Goal: Information Seeking & Learning: Learn about a topic

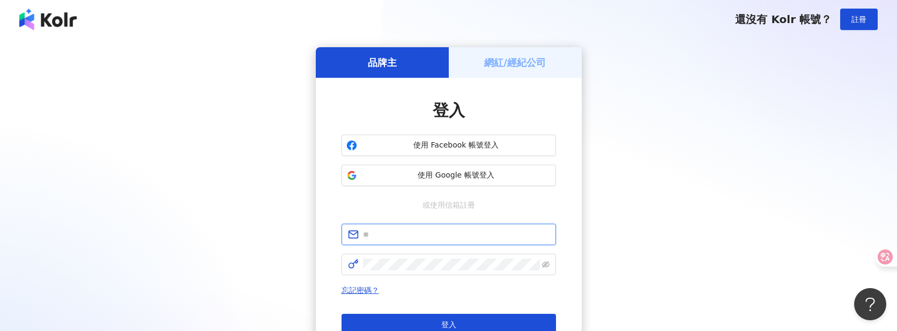
type input "**********"
click at [844, 123] on div "**********" at bounding box center [449, 212] width 872 height 331
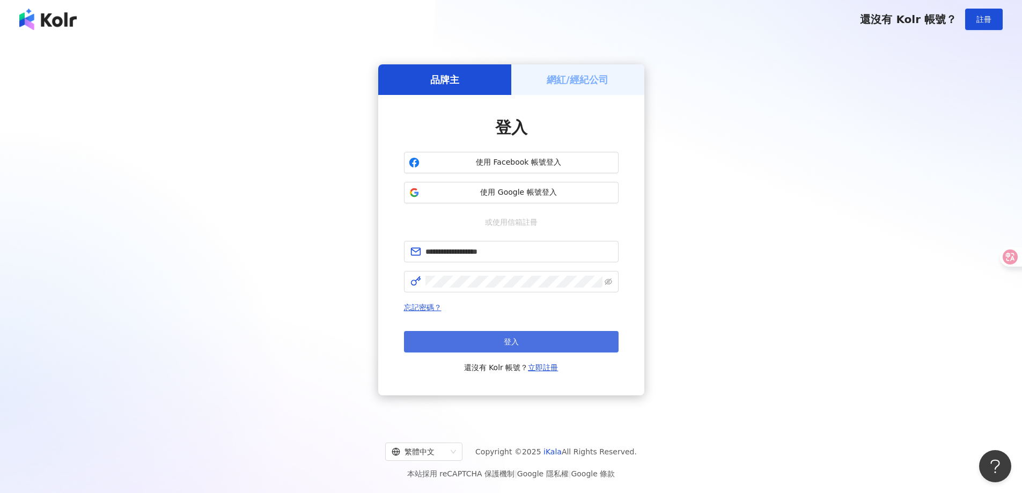
click at [544, 330] on button "登入" at bounding box center [511, 341] width 215 height 21
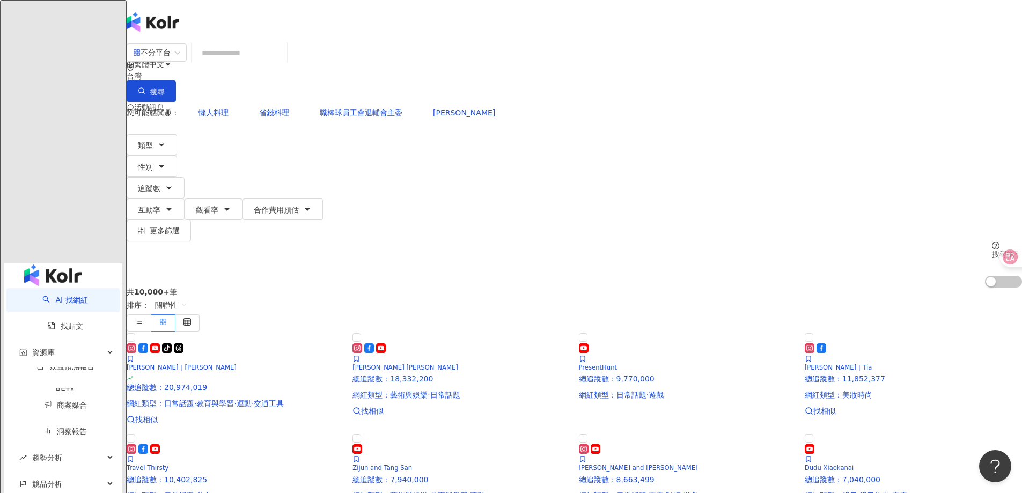
click at [283, 63] on input "search" at bounding box center [239, 53] width 87 height 20
type input "*"
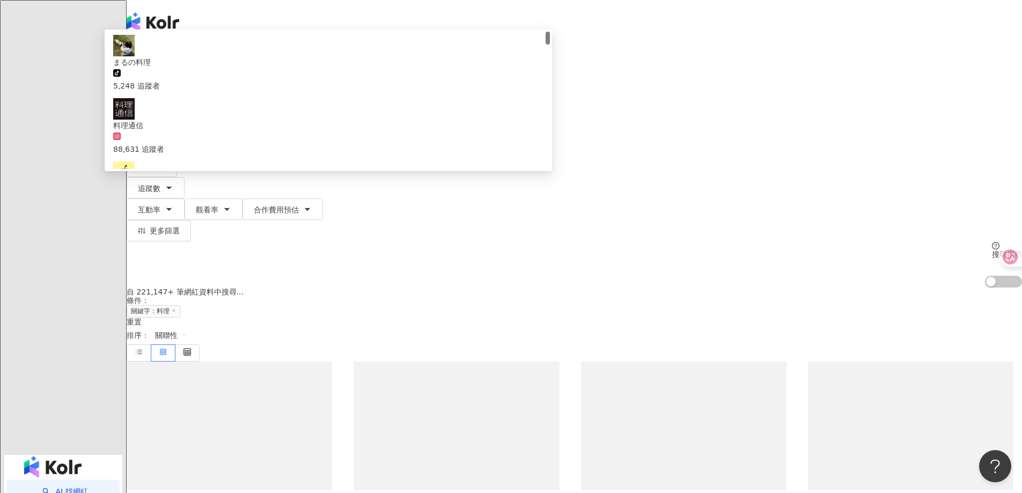
click at [283, 63] on input "**" at bounding box center [239, 53] width 87 height 20
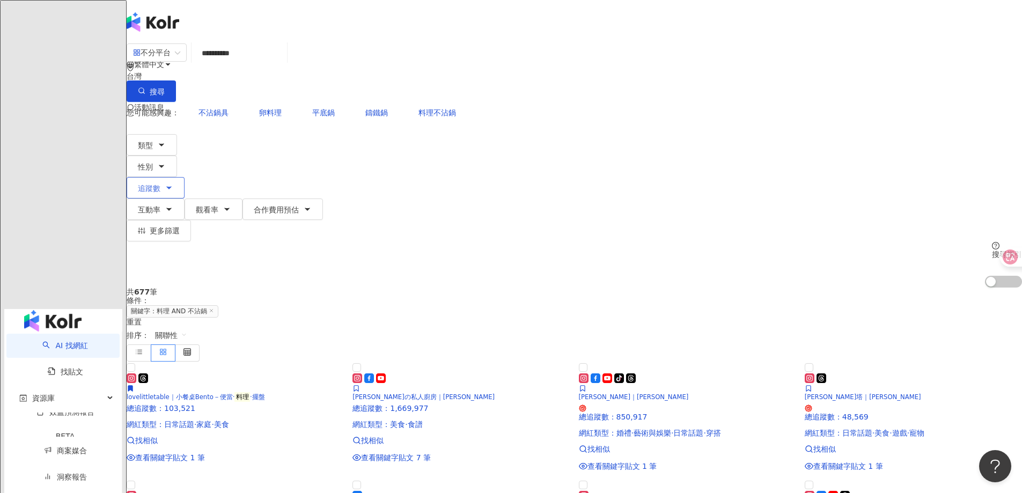
type input "**********"
click at [160, 184] on span "追蹤數" at bounding box center [149, 188] width 23 height 9
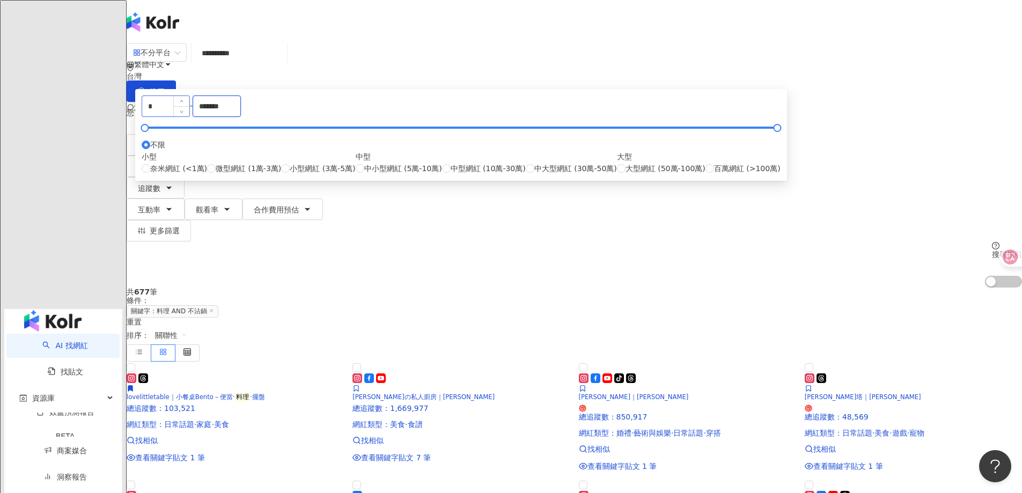
drag, startPoint x: 566, startPoint y: 168, endPoint x: 483, endPoint y: 167, distance: 83.2
click at [483, 167] on div "* - ******* 不限 小型 奈米網紅 (<1萬) 微型網紅 (1萬-3萬) 小型網紅 (3萬-5萬) 中型 中小型網紅 (5萬-10萬) 中型網紅 (…" at bounding box center [461, 134] width 639 height 79
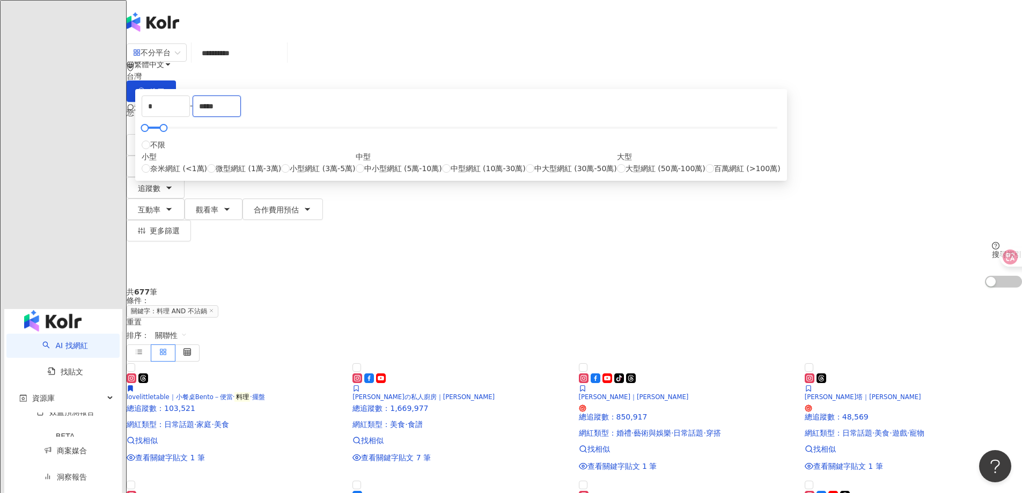
type input "*****"
click at [708, 287] on div "共 677 筆 條件 ： 關鍵字：料理 AND 不沾鍋 重置 排序： 關聯性" at bounding box center [574, 323] width 895 height 73
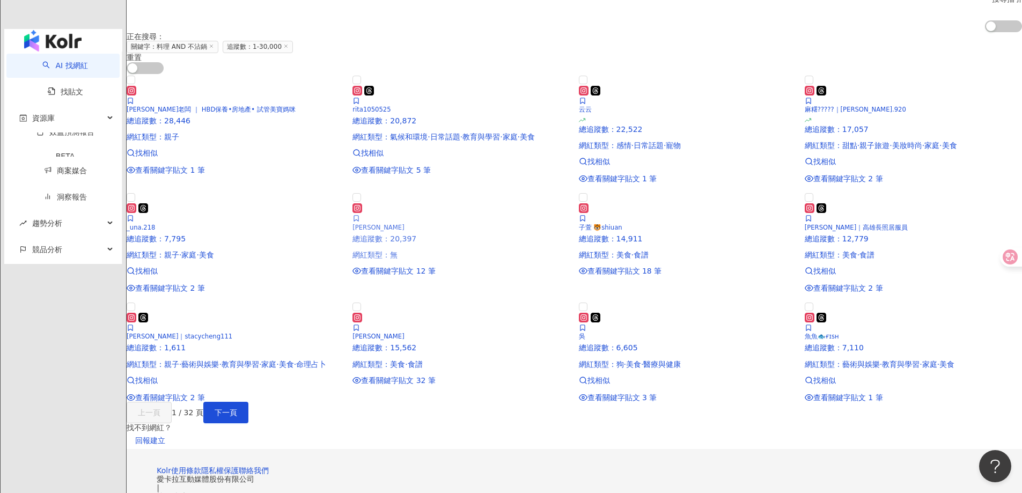
scroll to position [268, 0]
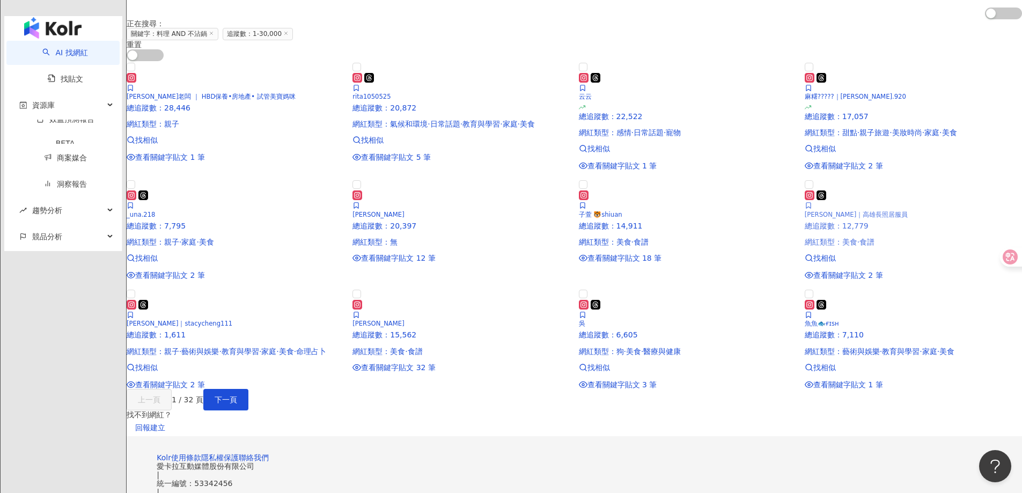
click at [805, 179] on img at bounding box center [913, 179] width 217 height 0
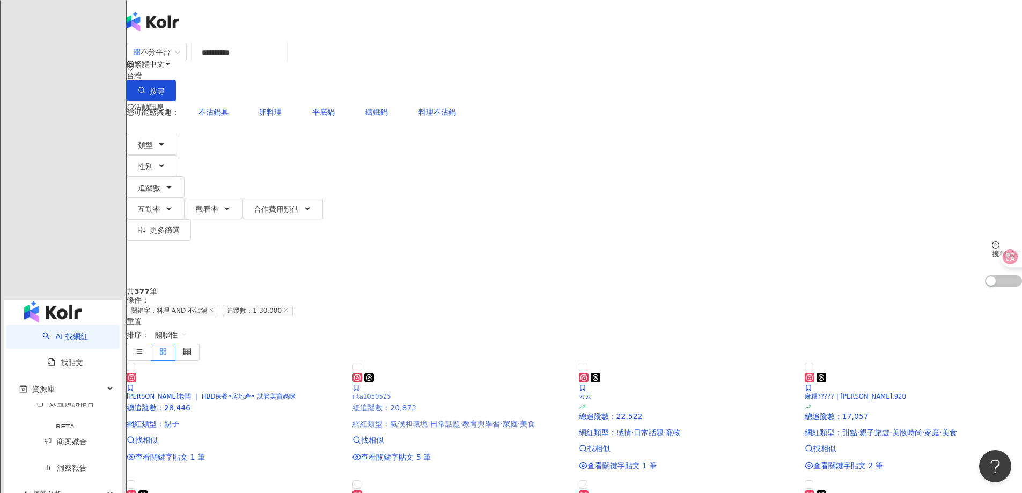
scroll to position [0, 0]
click at [283, 63] on input "**********" at bounding box center [239, 53] width 87 height 20
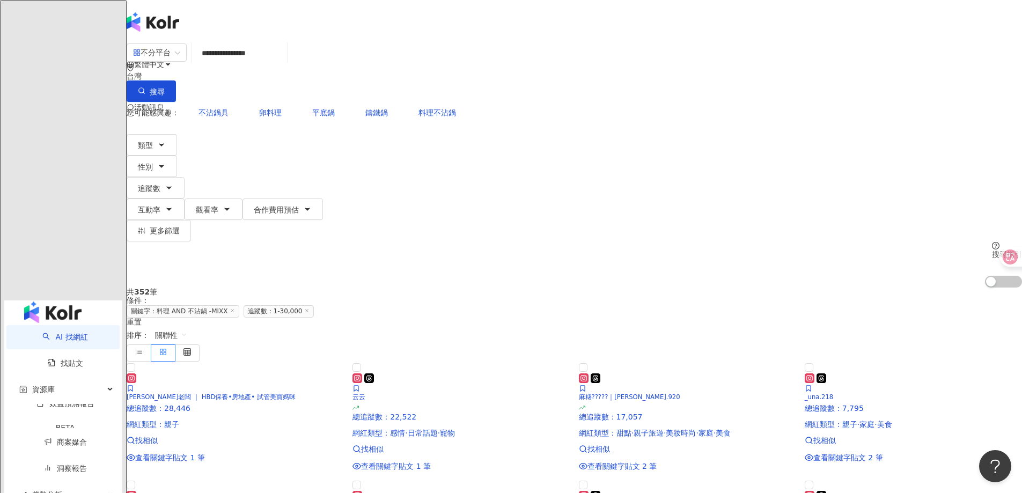
click at [283, 63] on input "**********" at bounding box center [239, 53] width 87 height 20
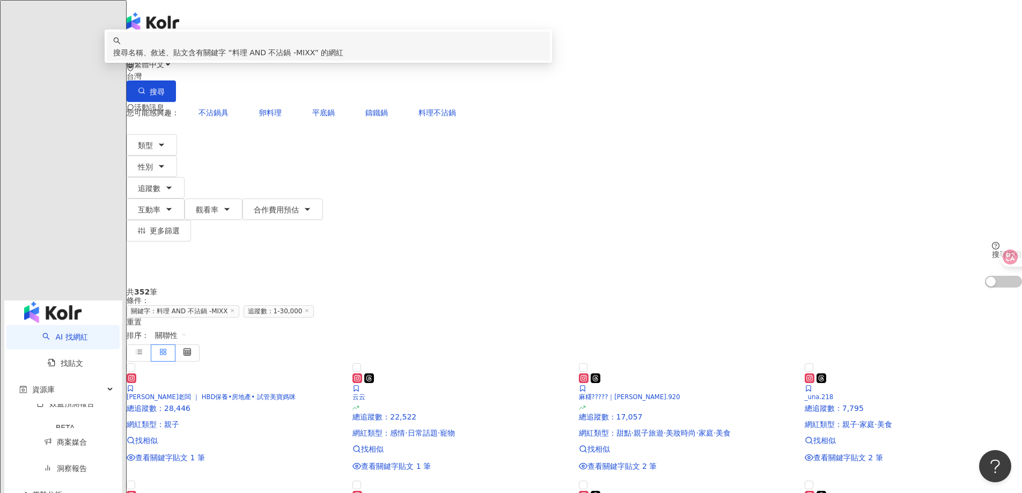
click at [283, 63] on input "**********" at bounding box center [239, 53] width 87 height 20
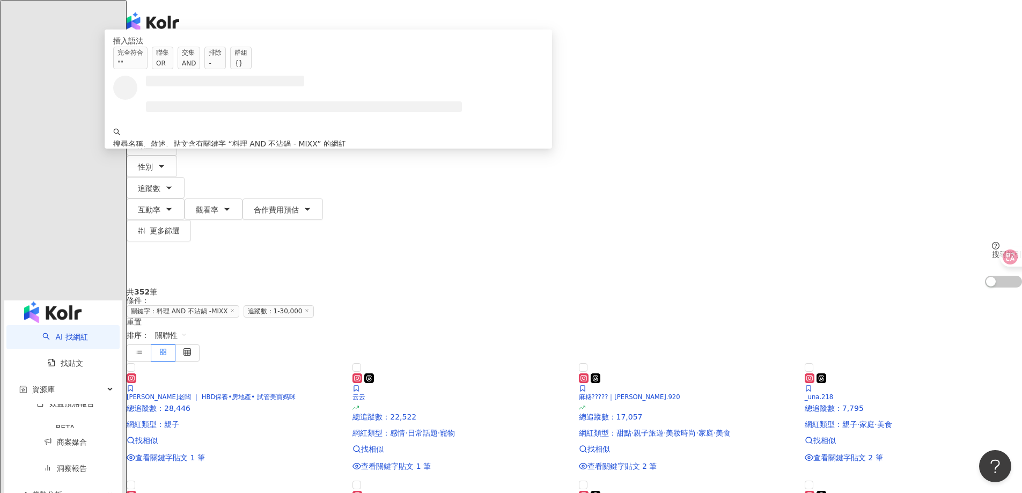
click at [897, 250] on div "搜尋指引" at bounding box center [1007, 254] width 30 height 9
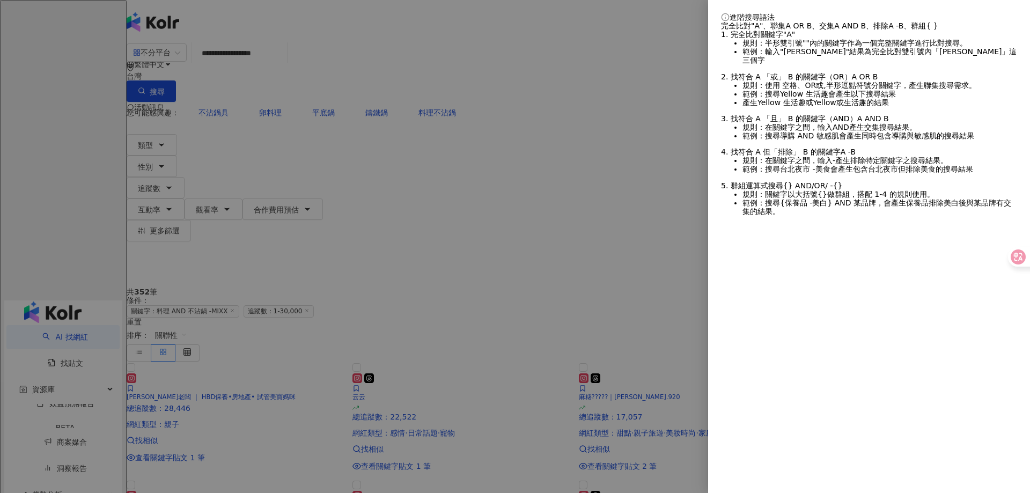
click at [463, 71] on div at bounding box center [515, 246] width 1030 height 493
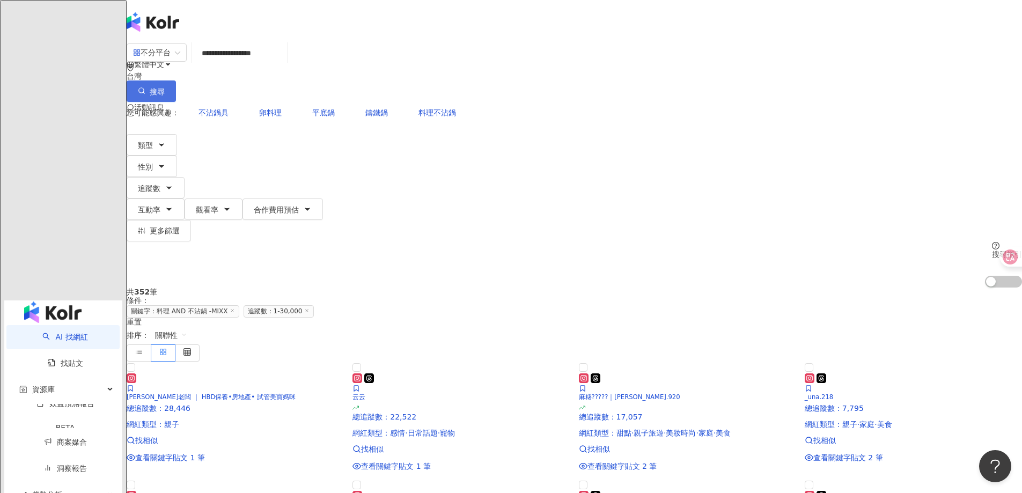
click at [165, 87] on span "搜尋" at bounding box center [157, 91] width 15 height 9
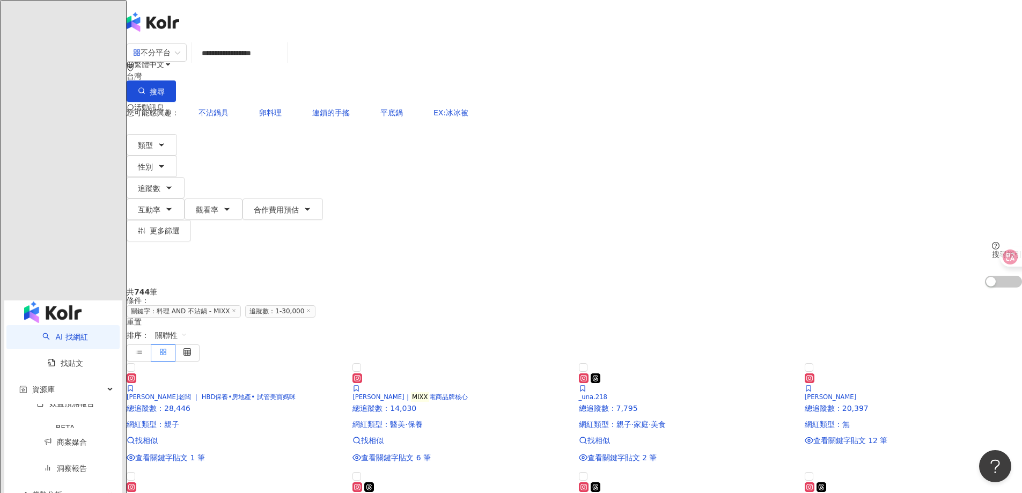
click at [283, 63] on input "**********" at bounding box center [239, 53] width 87 height 20
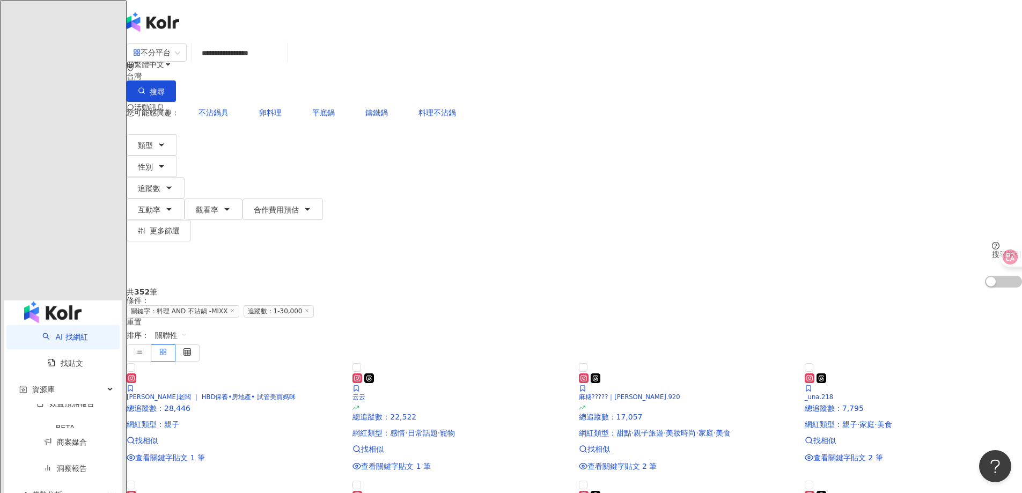
drag, startPoint x: 137, startPoint y: 381, endPoint x: 158, endPoint y: 380, distance: 20.9
click at [137, 330] on main "**********" at bounding box center [574, 390] width 895 height 694
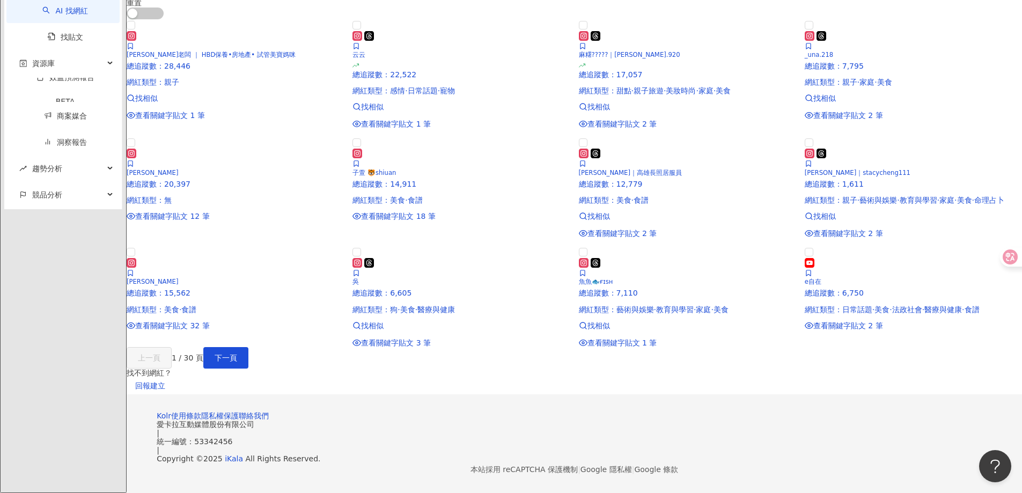
scroll to position [590, 0]
click at [237, 330] on span "下一頁" at bounding box center [226, 357] width 23 height 9
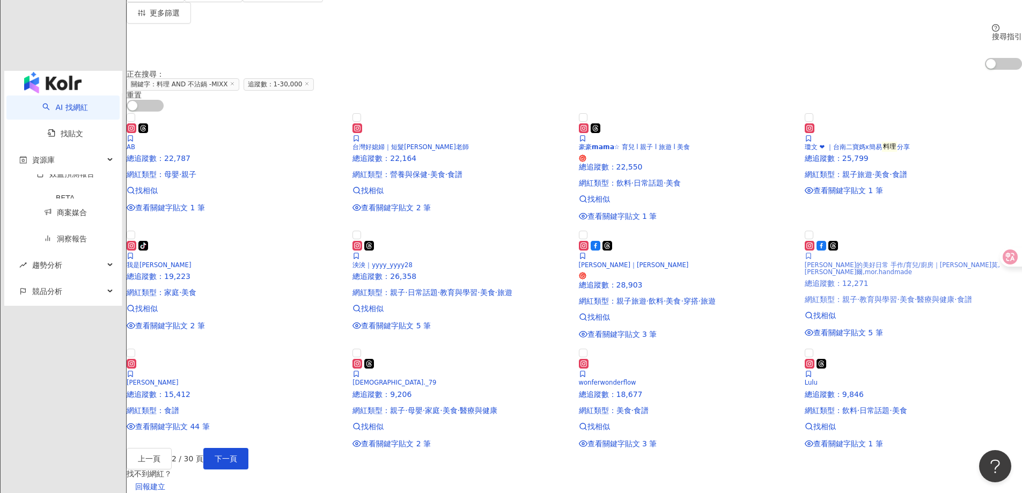
scroll to position [124, 0]
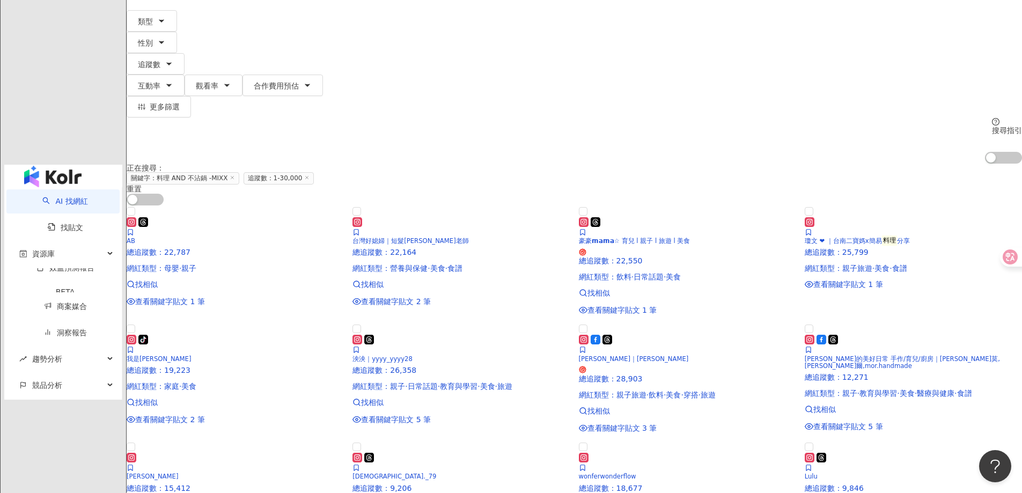
click at [897, 253] on main "**********" at bounding box center [574, 254] width 895 height 670
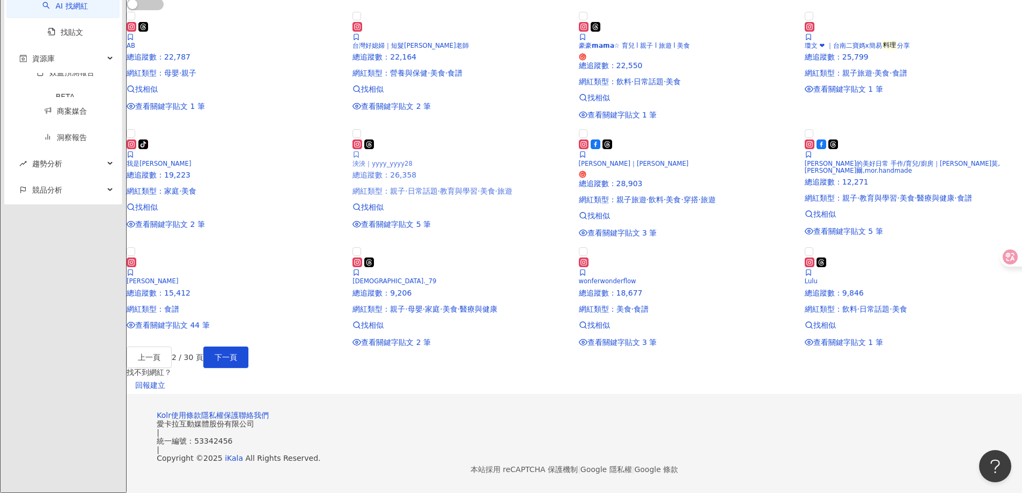
scroll to position [553, 0]
click at [461, 285] on h5 "zen._79" at bounding box center [460, 281] width 217 height 7
click at [237, 330] on span "下一頁" at bounding box center [226, 357] width 23 height 9
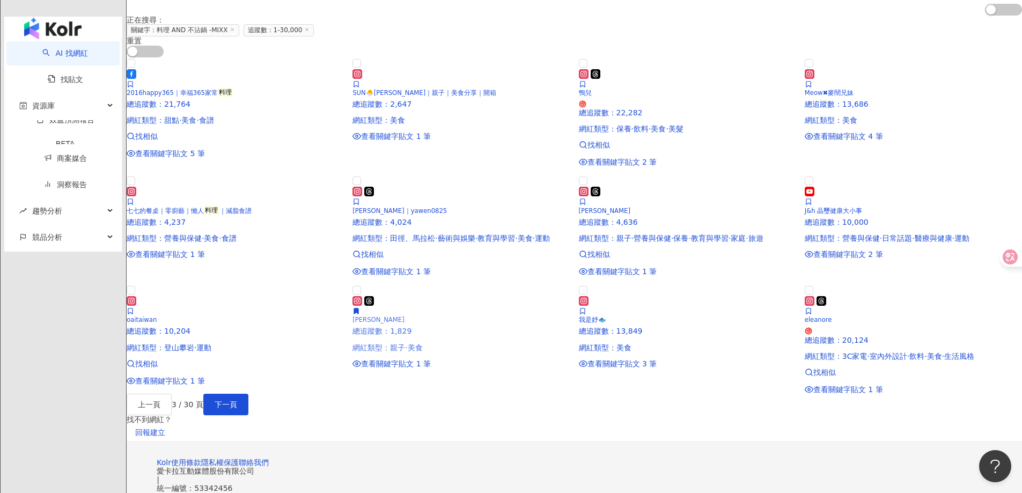
scroll to position [271, 0]
click at [204, 215] on span "七七的餐桌｜零廚藝｜懶人" at bounding box center [165, 212] width 77 height 8
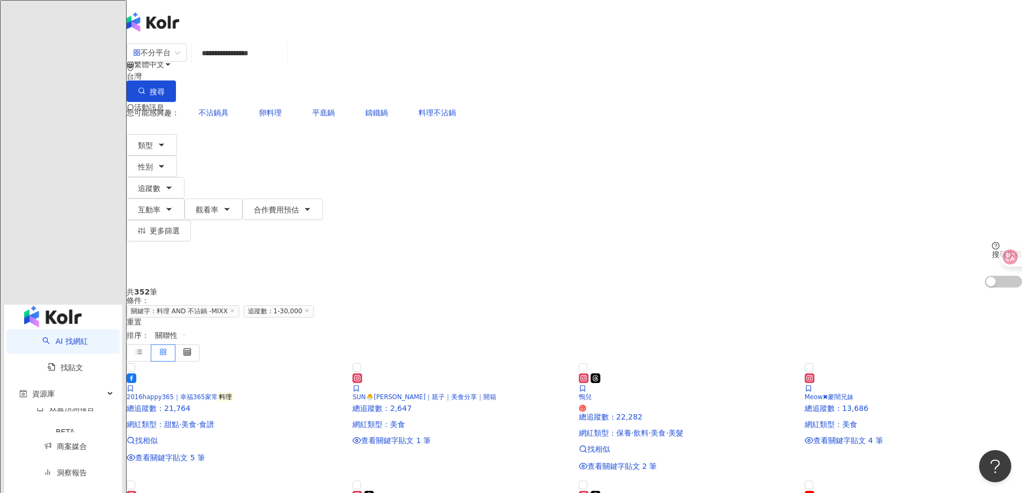
scroll to position [1, 0]
drag, startPoint x: 404, startPoint y: 69, endPoint x: 470, endPoint y: 69, distance: 66.0
click at [469, 63] on input "**********" at bounding box center [419, 53] width 447 height 20
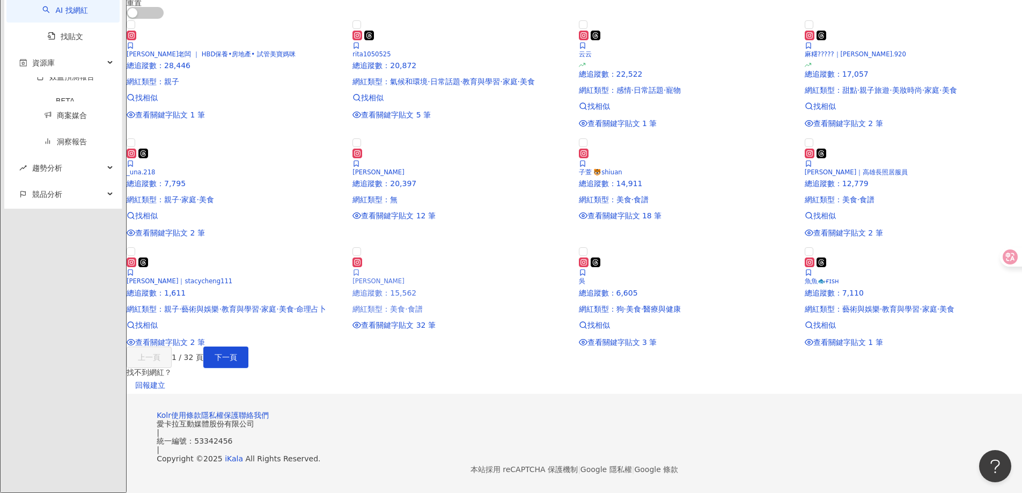
scroll to position [536, 0]
type input "**********"
click at [237, 330] on span "下一頁" at bounding box center [226, 357] width 23 height 9
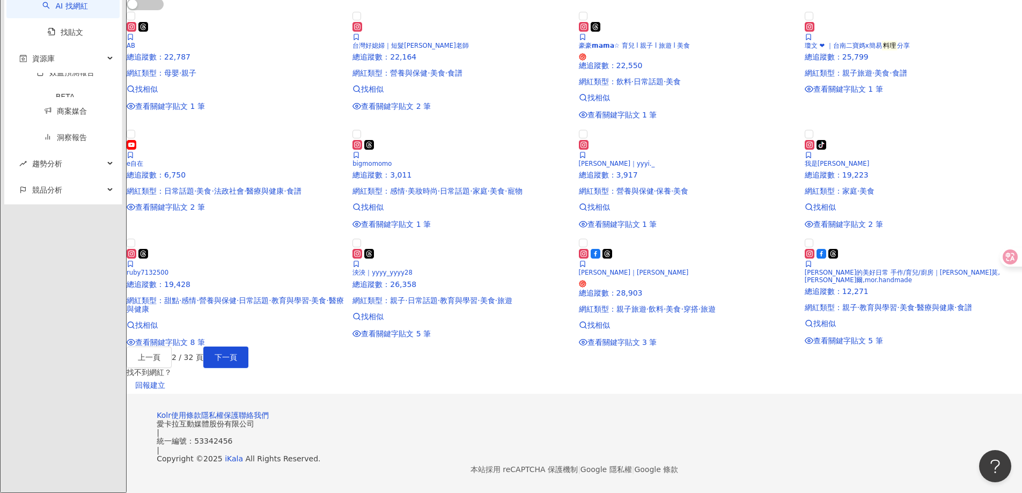
scroll to position [697, 0]
click at [237, 330] on span "下一頁" at bounding box center [226, 357] width 23 height 9
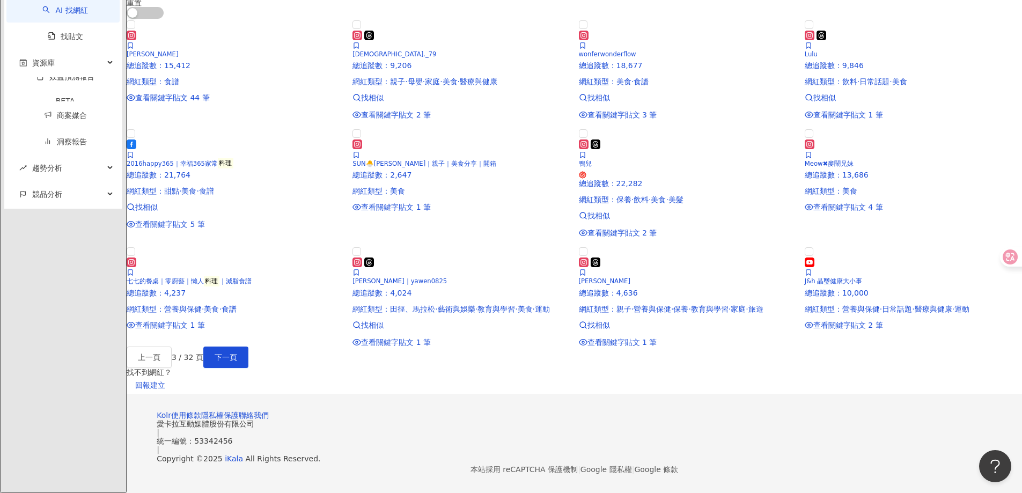
scroll to position [512, 0]
click at [237, 330] on span "下一頁" at bounding box center [226, 357] width 23 height 9
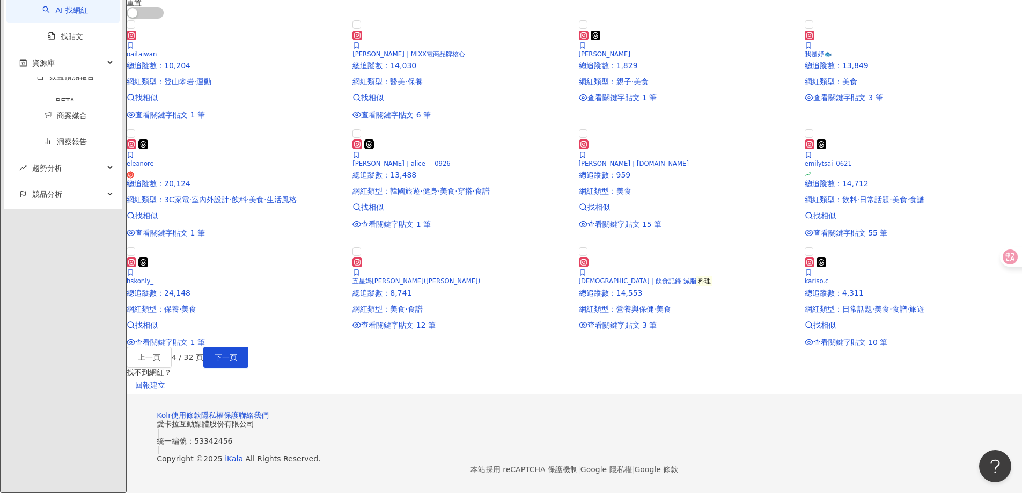
scroll to position [510, 0]
click at [483, 329] on div "五星媽咪Elin(依琳) 總追蹤數 ： 8,741 網紅類型 ： 美食 · 食譜 查看關鍵字貼文 12 筆" at bounding box center [460, 293] width 217 height 72
click at [248, 330] on button "下一頁" at bounding box center [225, 356] width 45 height 21
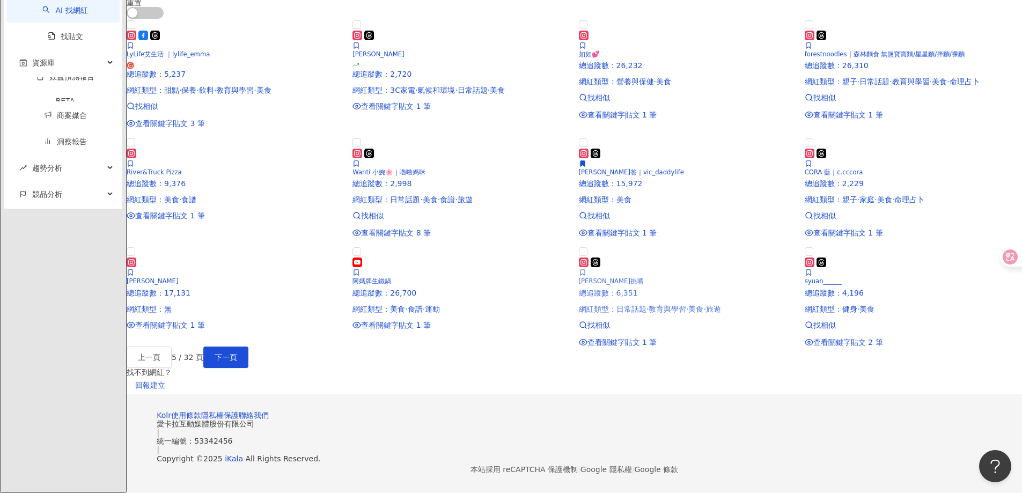
scroll to position [577, 0]
click at [237, 330] on span "下一頁" at bounding box center [226, 357] width 23 height 9
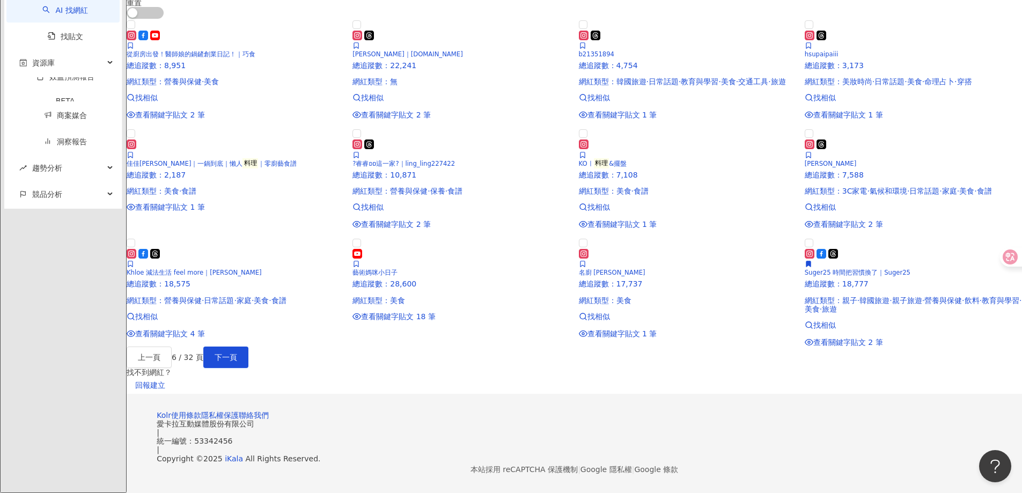
scroll to position [646, 0]
click at [237, 330] on span "下一頁" at bounding box center [226, 357] width 23 height 9
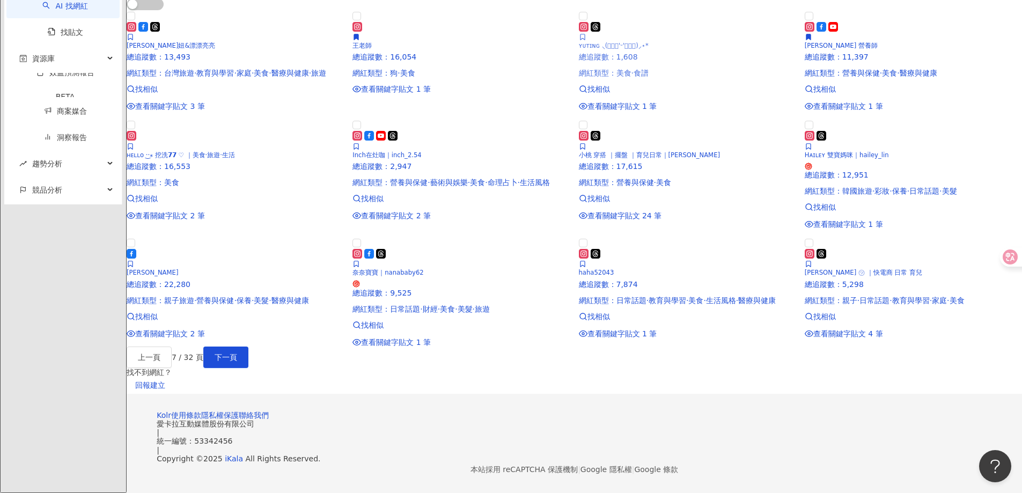
scroll to position [584, 0]
click at [237, 330] on span "下一頁" at bounding box center [226, 357] width 23 height 9
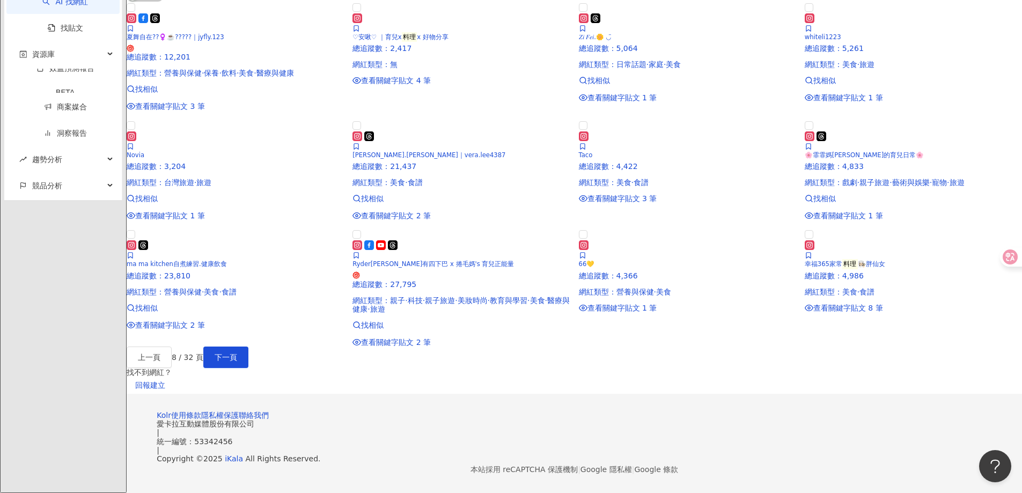
scroll to position [733, 0]
click at [237, 330] on span "下一頁" at bounding box center [226, 357] width 23 height 9
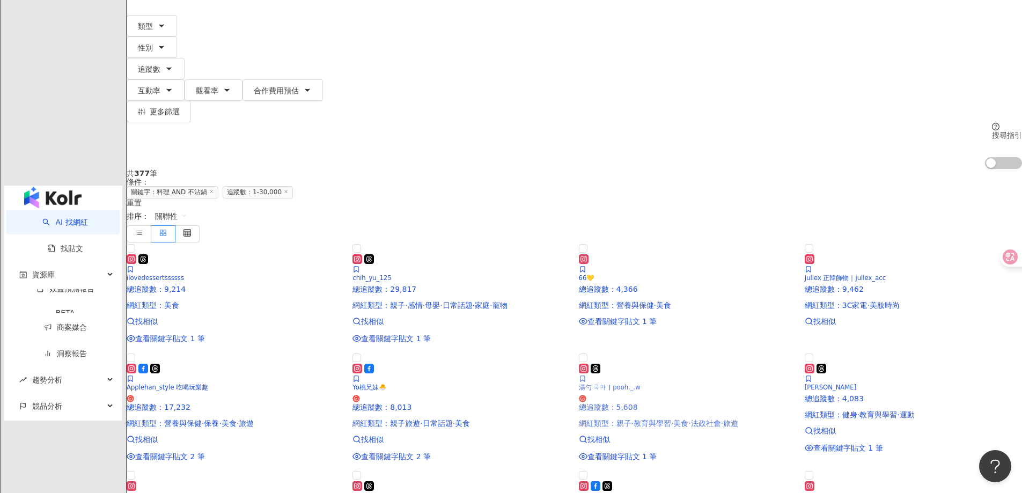
scroll to position [12, 0]
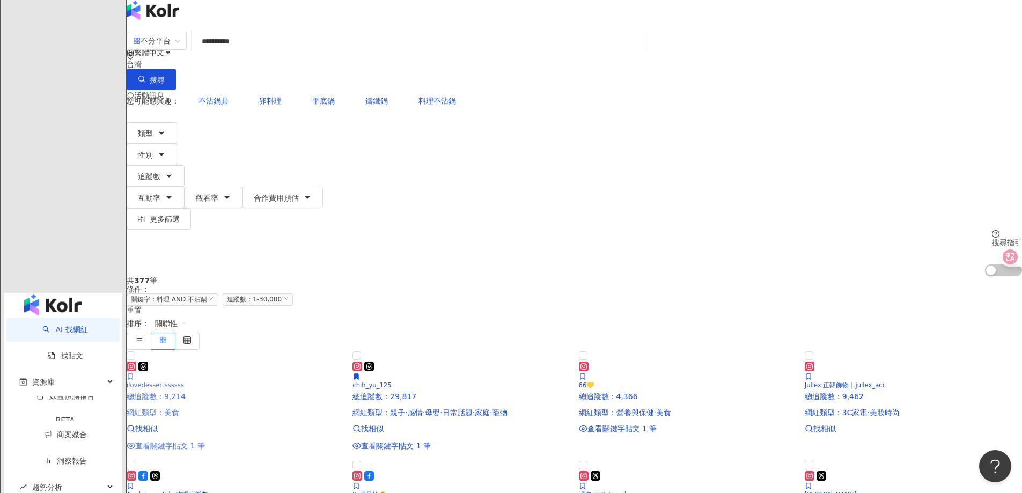
click at [205, 330] on span "查看關鍵字貼文 1 筆" at bounding box center [170, 445] width 70 height 9
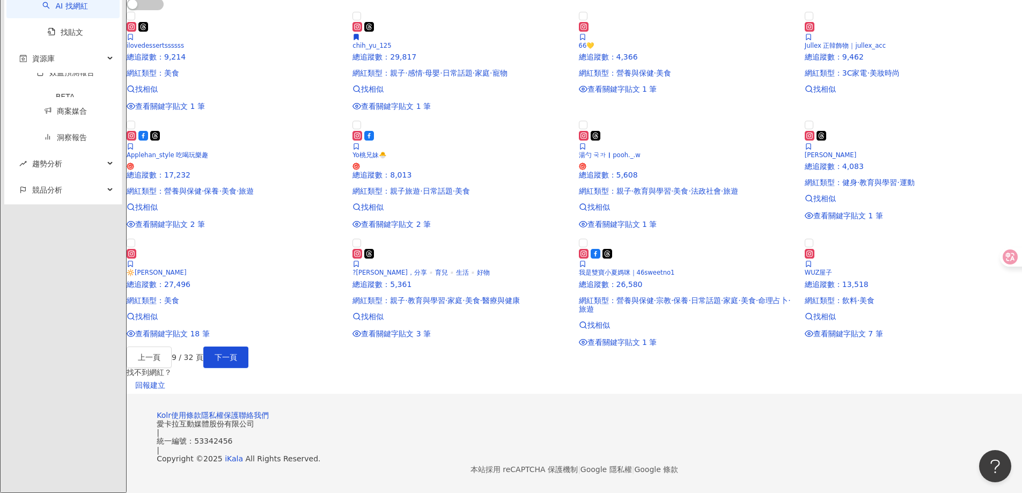
scroll to position [602, 0]
click at [248, 330] on button "下一頁" at bounding box center [225, 356] width 45 height 21
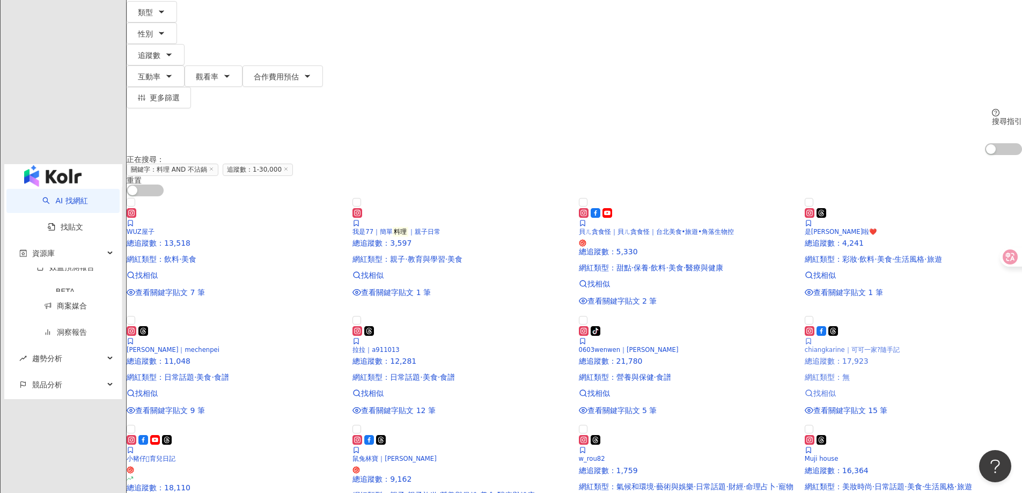
scroll to position [79, 0]
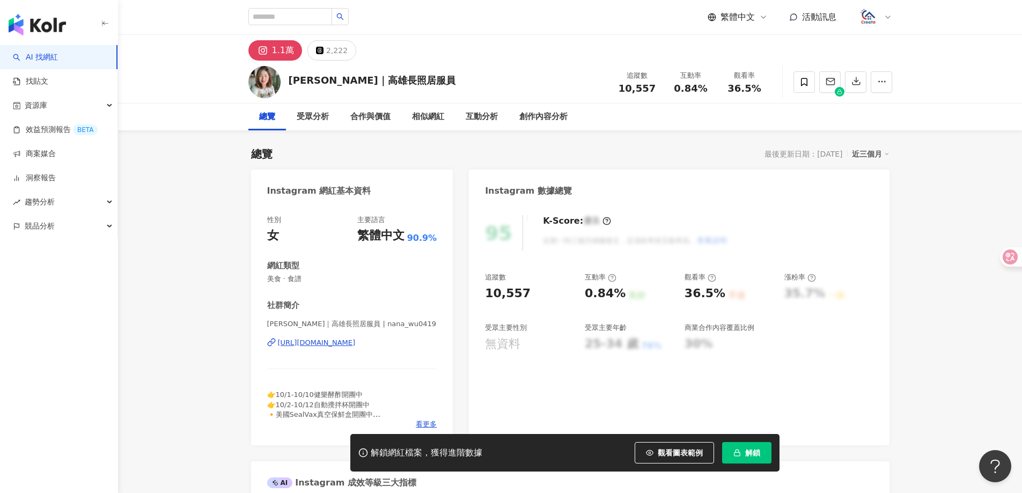
click at [333, 343] on div "https://www.instagram.com/nana_wu0419/" at bounding box center [317, 343] width 78 height 10
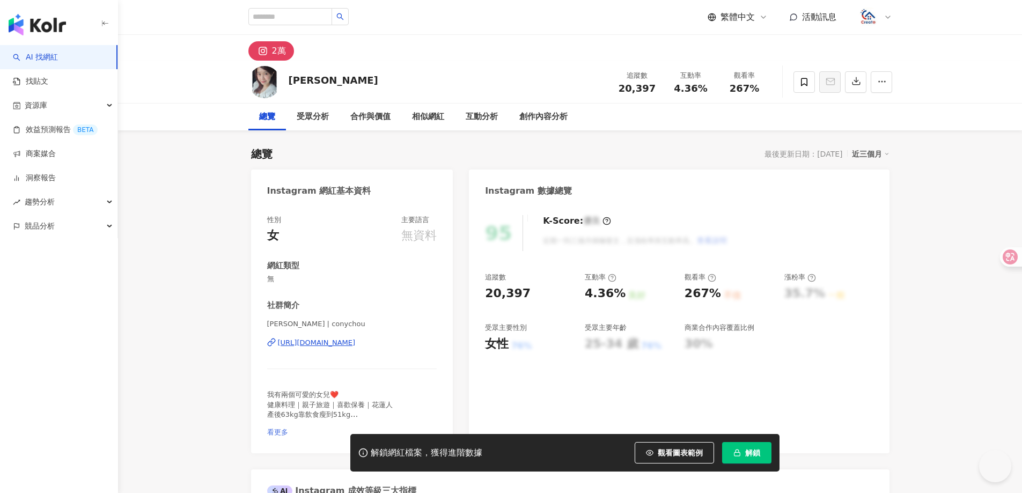
click at [288, 428] on span "看更多" at bounding box center [277, 432] width 21 height 8
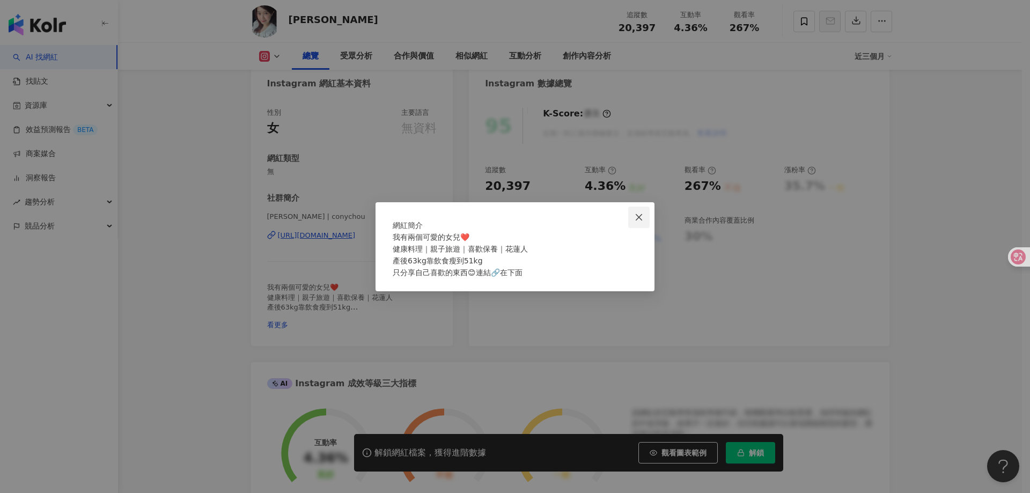
click at [638, 213] on icon "close" at bounding box center [639, 217] width 9 height 9
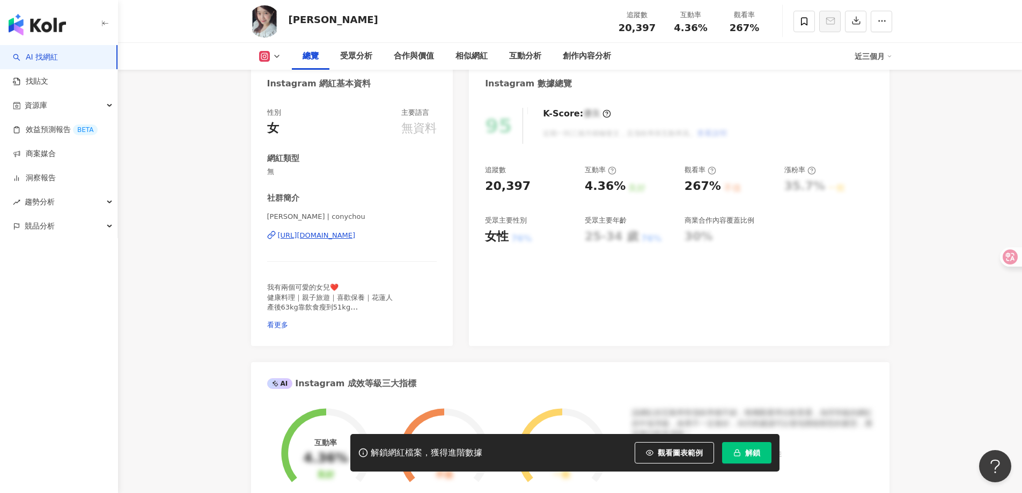
click at [316, 232] on div "https://www.instagram.com/conychou/" at bounding box center [317, 236] width 78 height 10
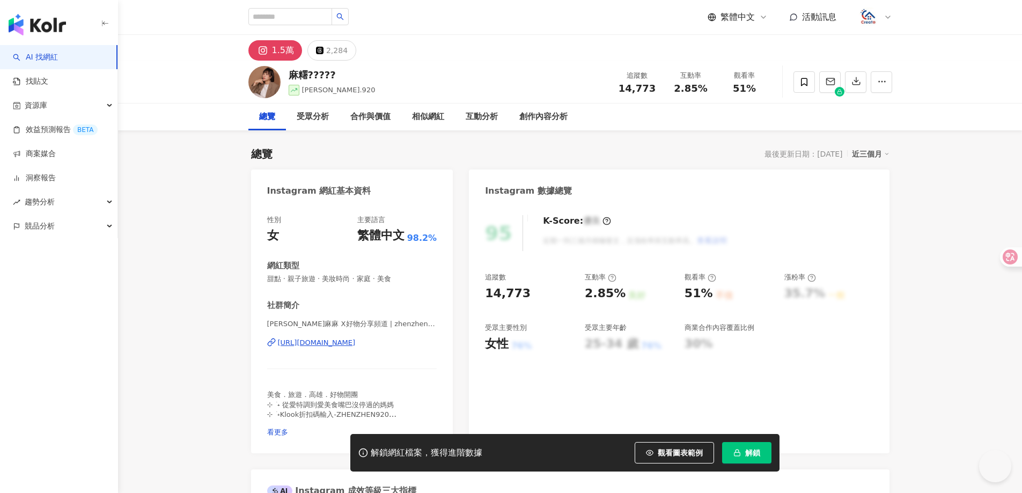
click at [288, 428] on span "看更多" at bounding box center [277, 432] width 21 height 8
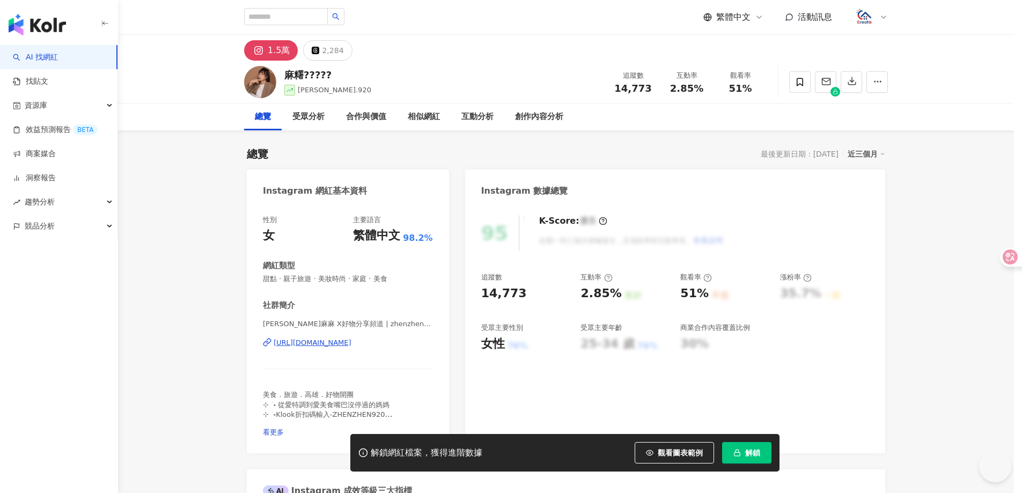
scroll to position [161, 0]
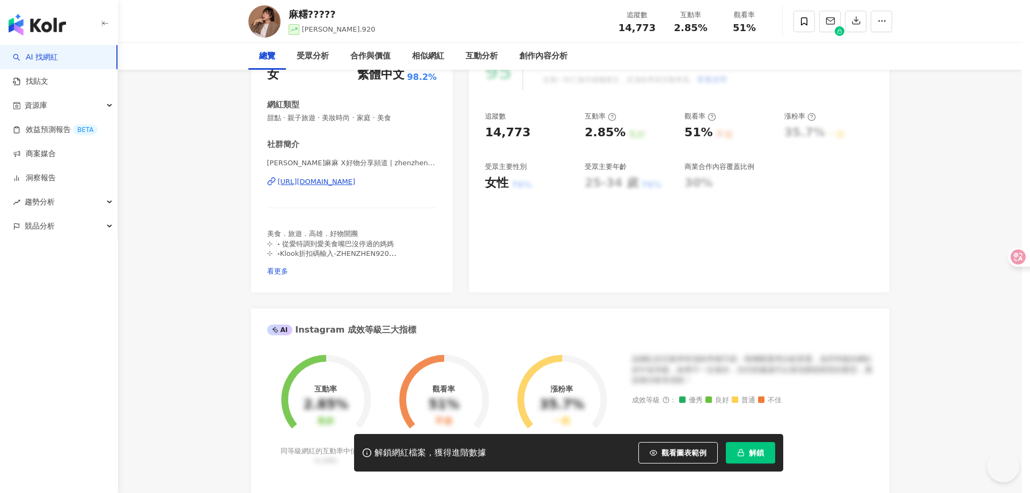
click at [371, 179] on div "網紅簡介 美食．旅遊．高雄．好物開團 ⊹ ࣪ ˖ 從愛特調到愛美食嘴巴沒停過的媽媽 ⊹ ࣪ ˖Klook折扣碼輸入-ZHENZHEN920 ⊹ ࣪ ˖貼文也能…" at bounding box center [515, 246] width 1030 height 493
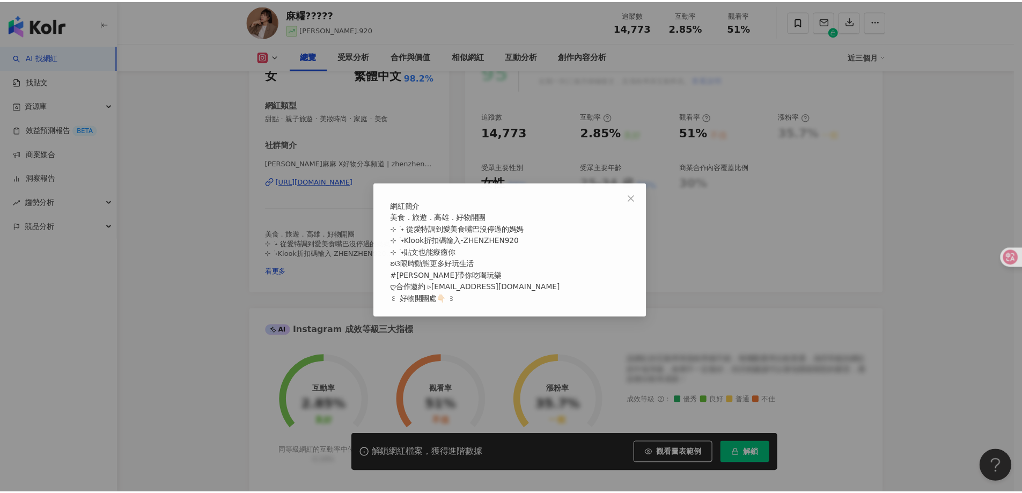
scroll to position [0, 0]
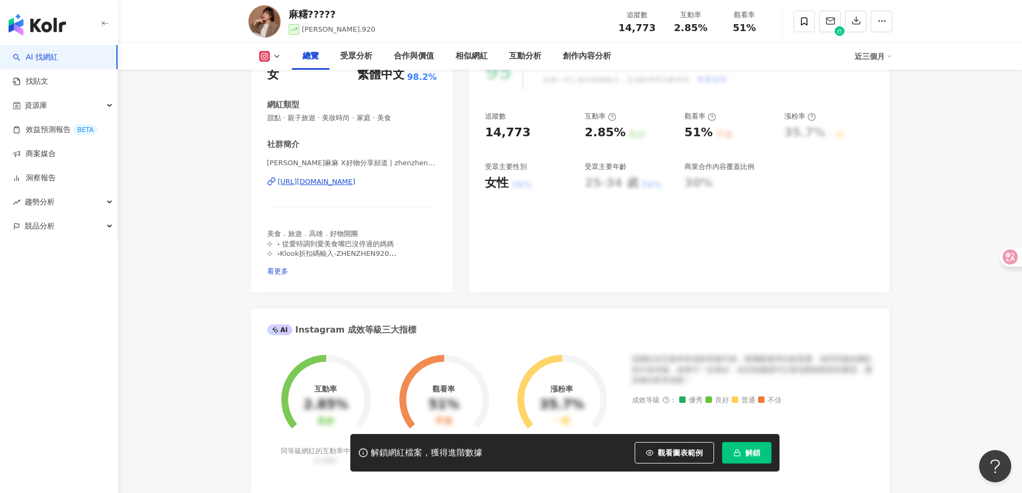
click at [356, 185] on div "https://www.instagram.com/zhenzhen_920/" at bounding box center [317, 182] width 78 height 10
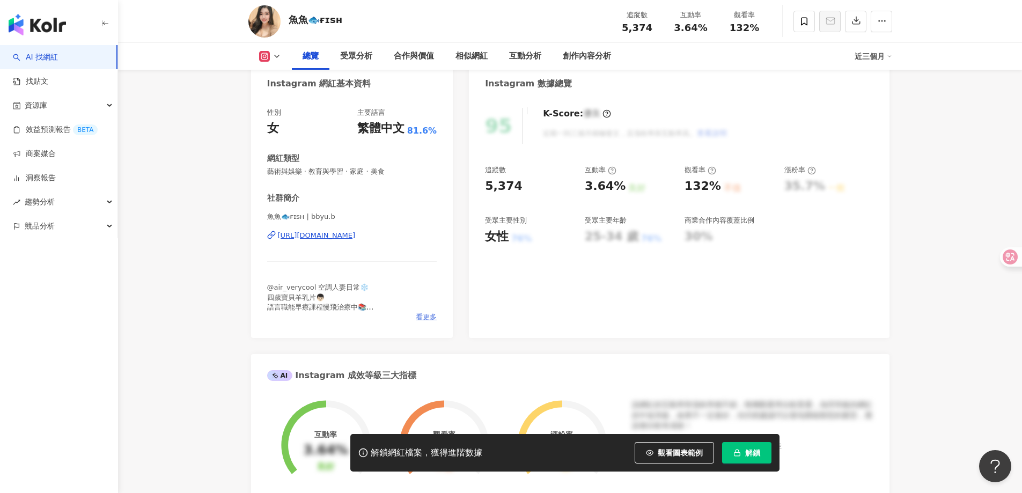
click at [421, 313] on span "看更多" at bounding box center [426, 317] width 21 height 10
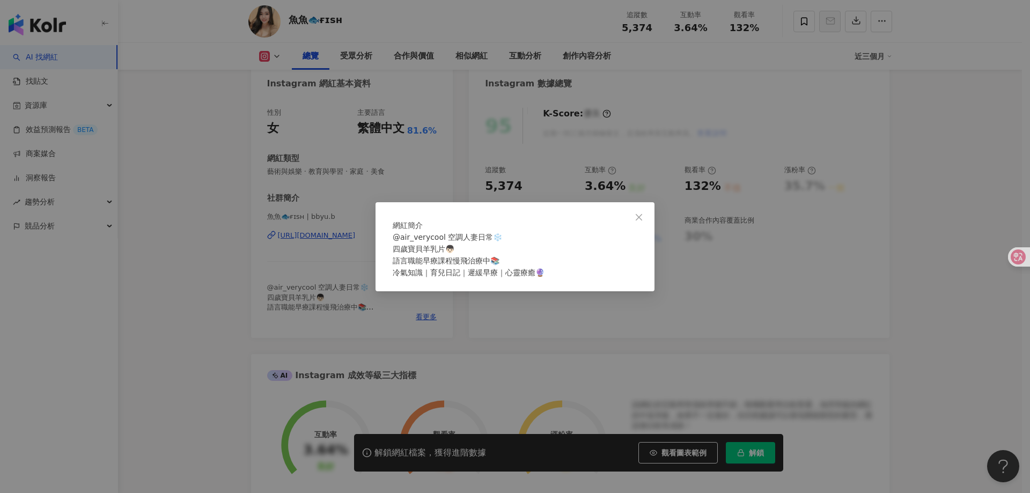
click at [503, 159] on div "網紅簡介 @air_verycool 空調人妻日常❄️ 四歲寶貝羊乳片👦🏻 語言職能早療課程慢飛治療中📚 冷氣知識｜育兒日記｜遲緩早療｜心靈療癒🔮" at bounding box center [515, 246] width 1030 height 493
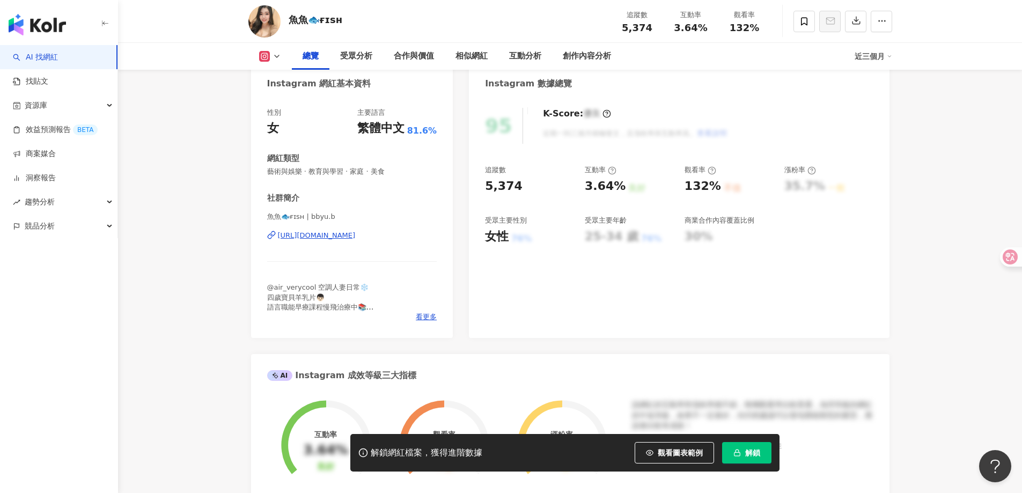
click at [321, 234] on div "https://www.instagram.com/bbyu.b/" at bounding box center [317, 236] width 78 height 10
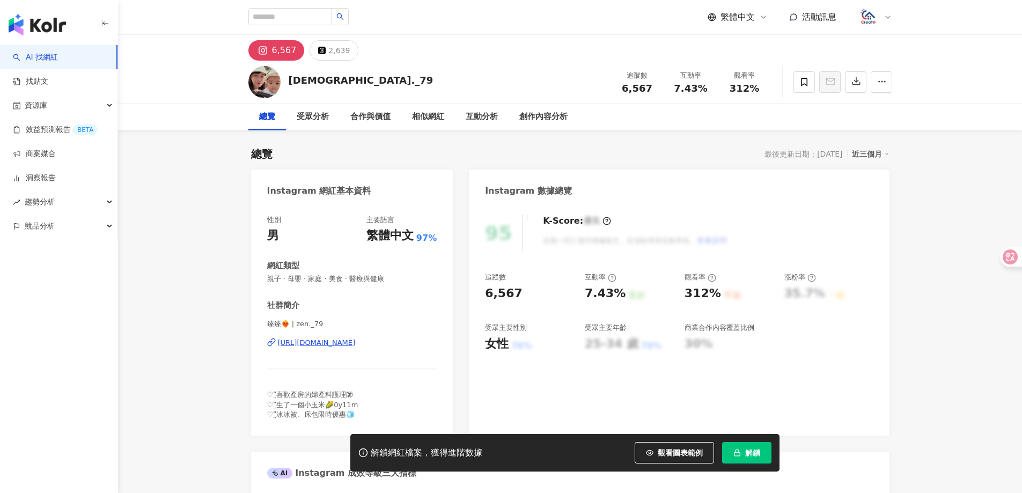
click at [356, 345] on div "https://www.instagram.com/zen._79/" at bounding box center [317, 343] width 78 height 10
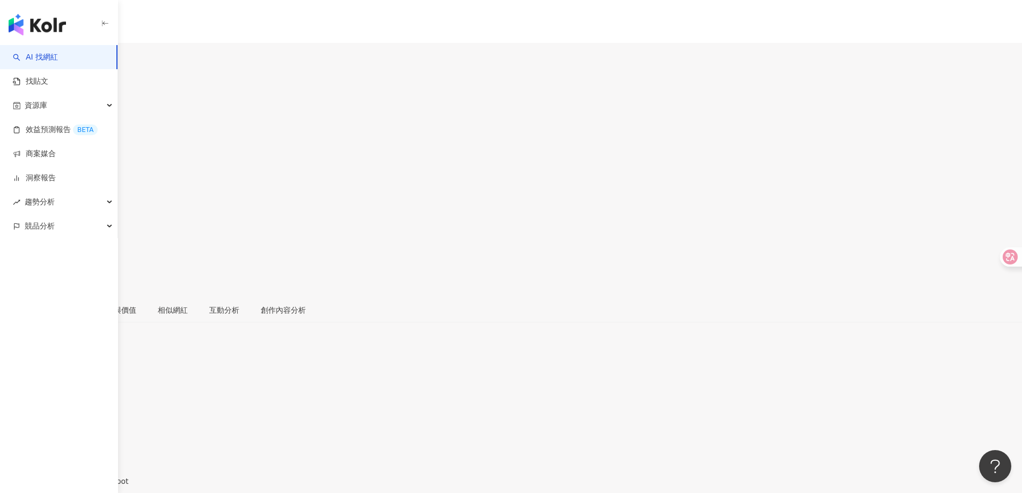
scroll to position [107, 0]
click at [23, 465] on span "看更多" at bounding box center [11, 469] width 23 height 9
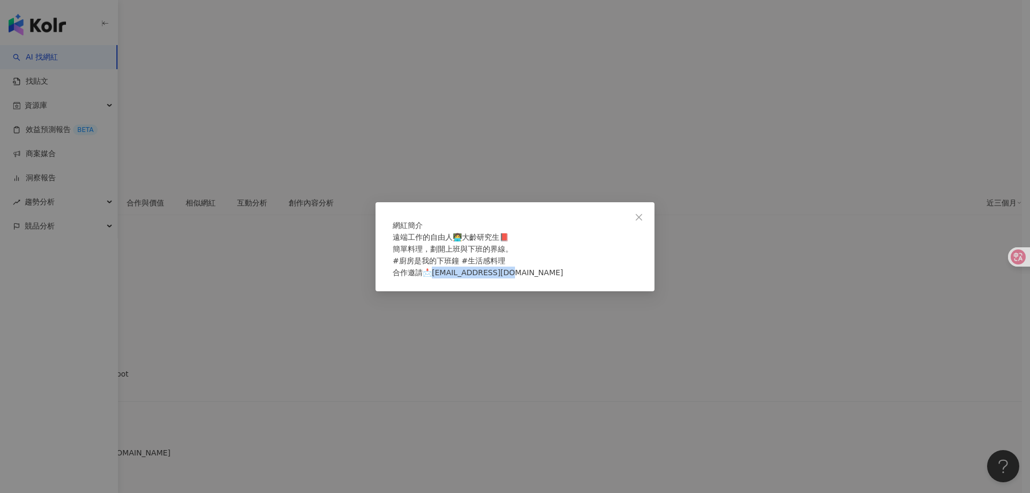
drag, startPoint x: 515, startPoint y: 280, endPoint x: 438, endPoint y: 280, distance: 77.2
click at [438, 278] on div "遠端工作的自由人👩‍💻大齡研究生📕 簡單料理，劃開上班與下班的界線。 #廚房是我的下班鐘 #生活感料理 合作邀請📩oh.pers6@gmail.com" at bounding box center [515, 254] width 245 height 47
click at [334, 241] on div "網紅簡介 遠端工作的自由人👩‍💻大齡研究生📕 簡單料理，劃開上班與下班的界線。 #廚房是我的下班鐘 #生活感料理 合作邀請📩oh.pers6@gmail.com" at bounding box center [515, 246] width 1030 height 493
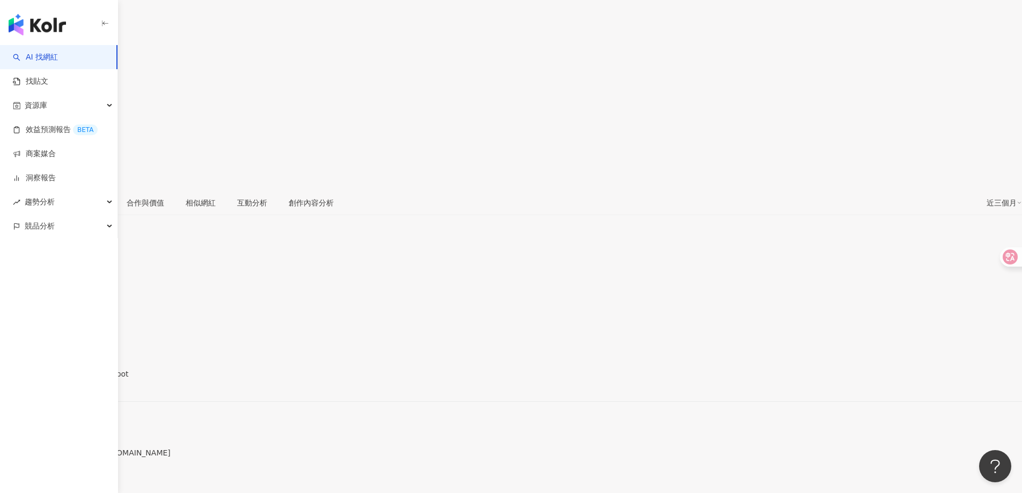
click at [251, 331] on div "性別 女 主要語言 繁體中文 100% 網紅類型 美食 · 食譜 社群簡介 小鍋女子| Home Cook | notjustapot https://www…" at bounding box center [511, 382] width 1022 height 181
click at [94, 379] on div "https://www.instagram.com/notjustapot/" at bounding box center [53, 383] width 84 height 9
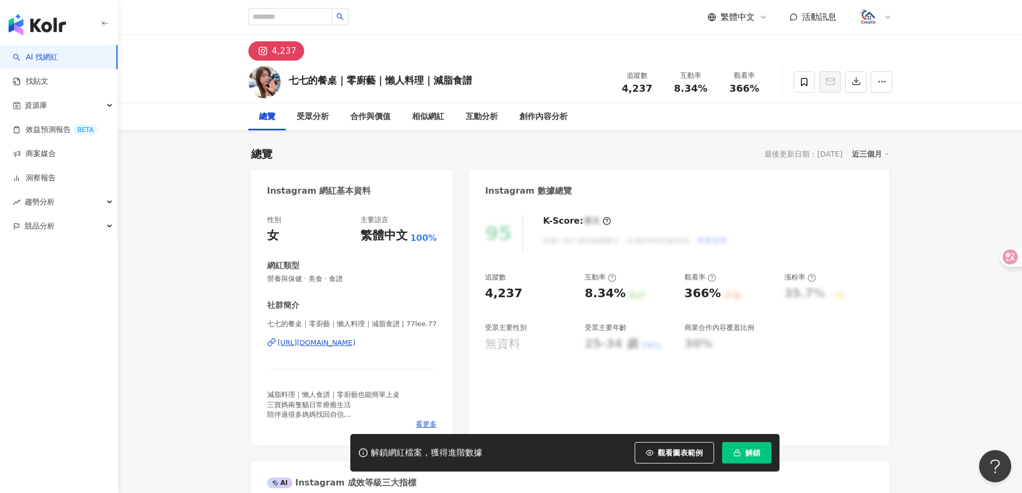
click at [356, 345] on div "https://www.instagram.com/77lee.77/" at bounding box center [317, 343] width 78 height 10
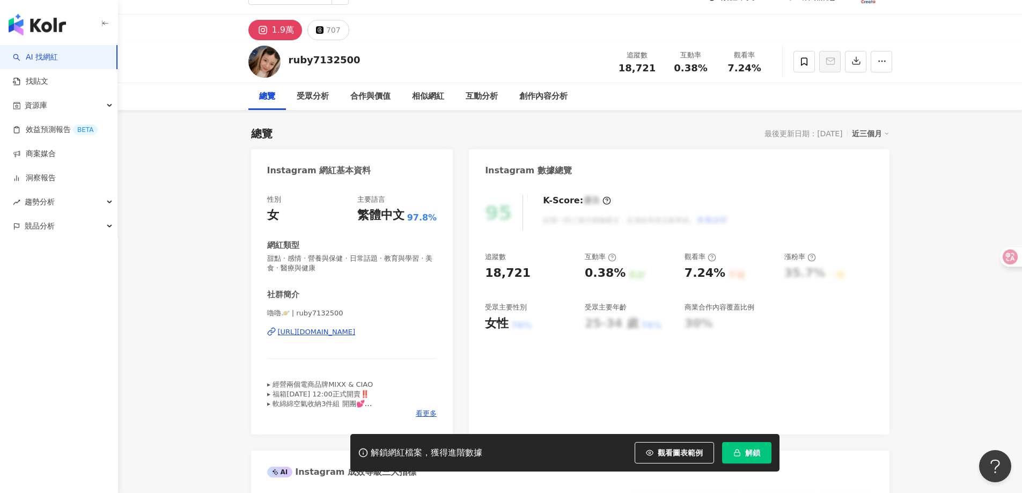
scroll to position [54, 0]
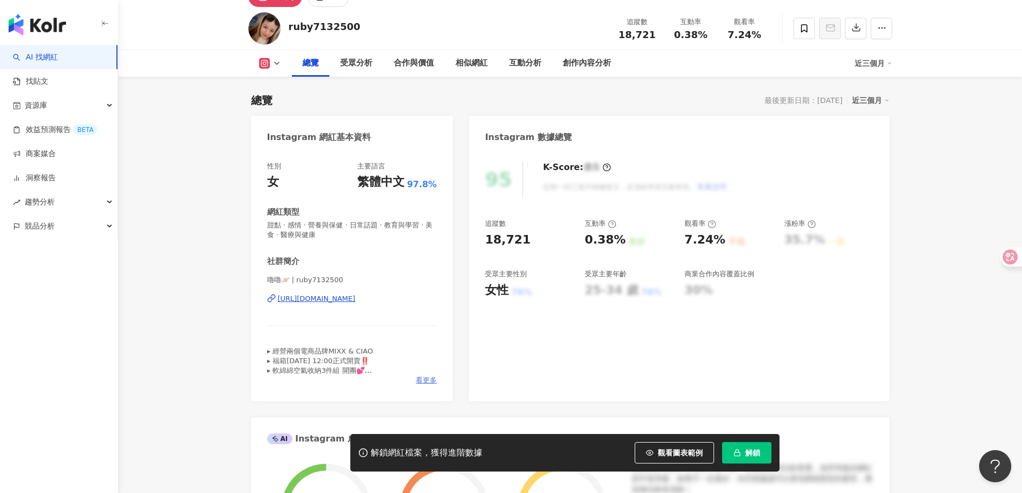
click at [416, 383] on span "看更多" at bounding box center [426, 380] width 21 height 10
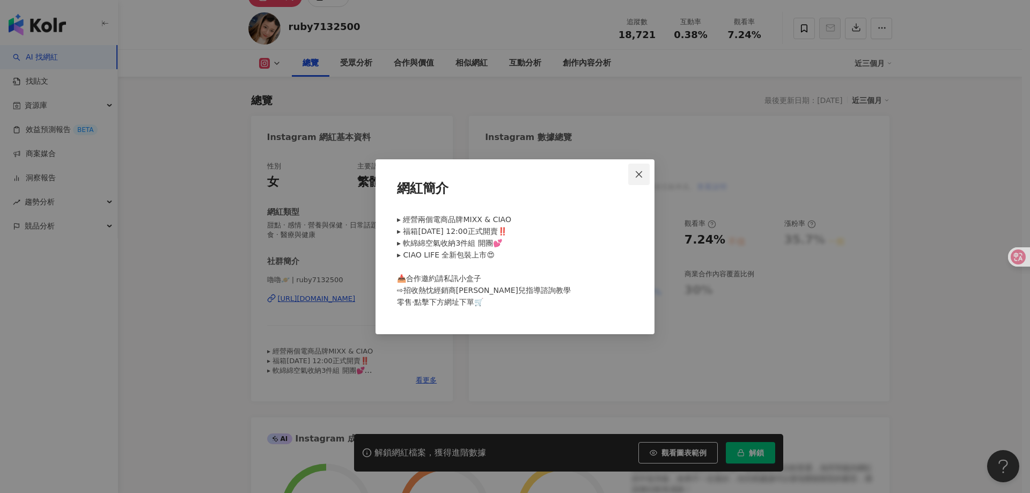
click at [638, 175] on icon "close" at bounding box center [639, 174] width 6 height 6
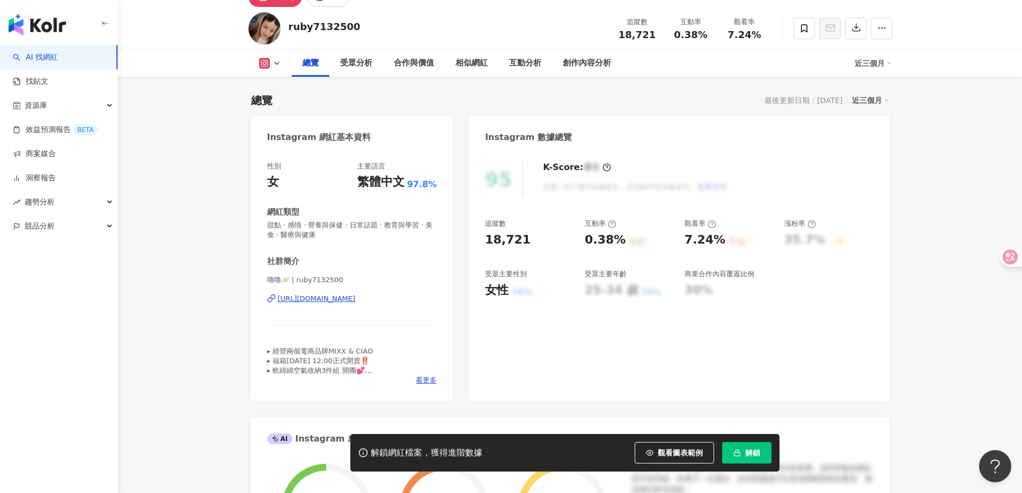
click at [340, 303] on div "https://www.instagram.com/ruby7132500/" at bounding box center [317, 299] width 78 height 10
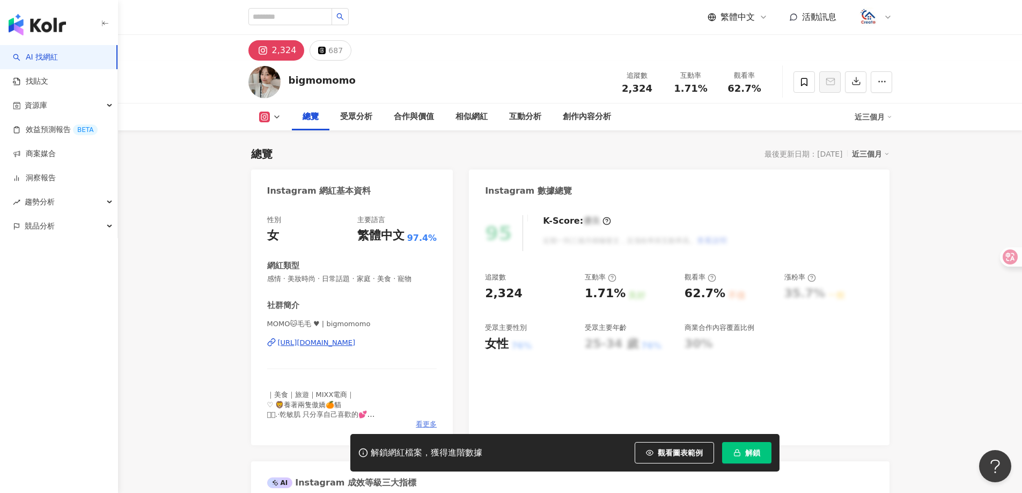
click at [424, 424] on span "看更多" at bounding box center [426, 424] width 21 height 10
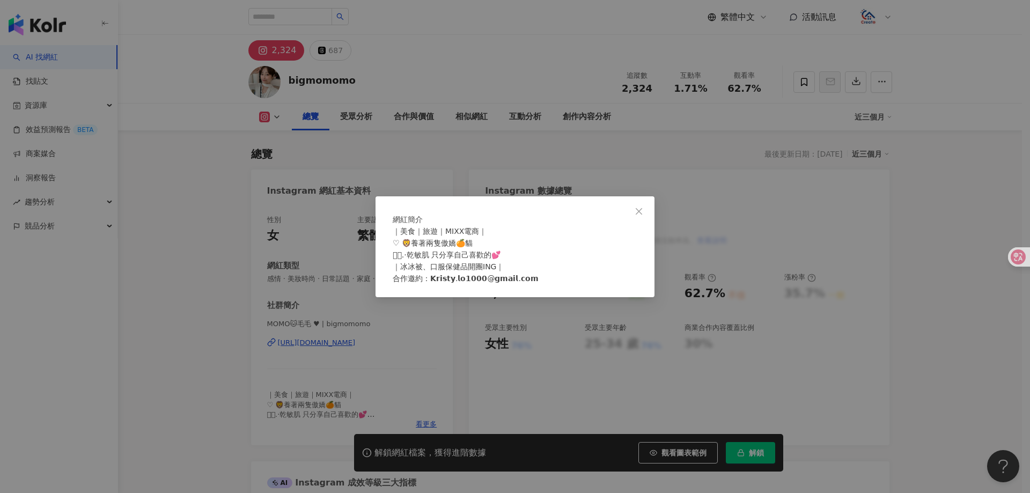
click at [640, 207] on icon "close" at bounding box center [639, 211] width 9 height 9
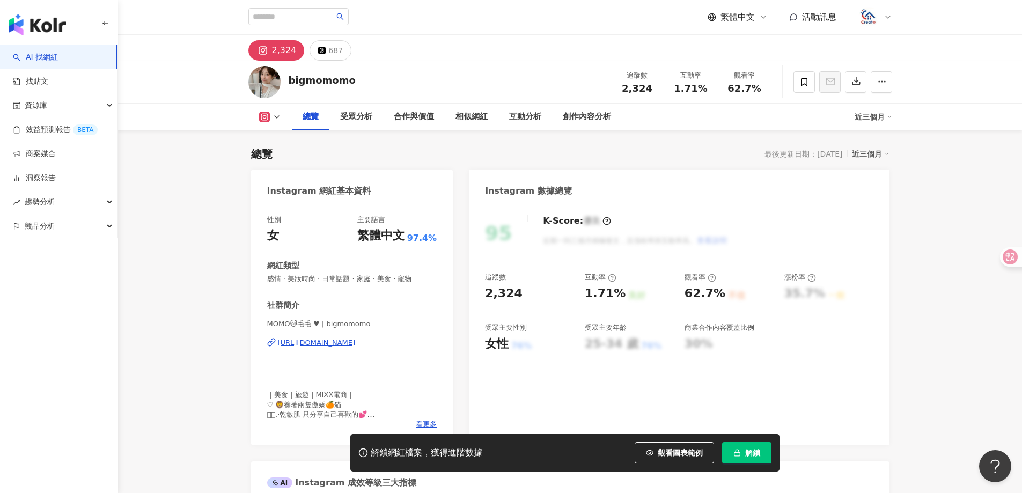
click at [356, 345] on div "https://www.instagram.com/bigmomomo/" at bounding box center [317, 343] width 78 height 10
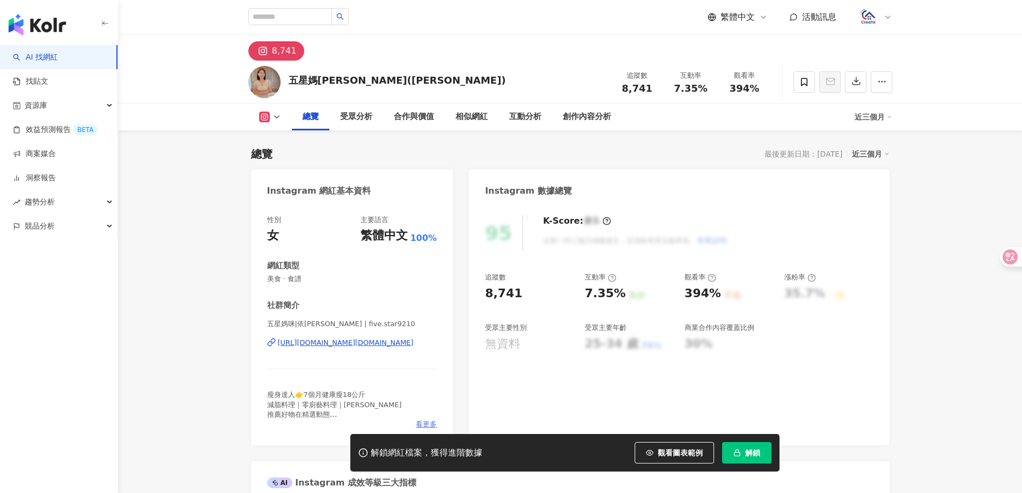
click at [421, 422] on span "看更多" at bounding box center [426, 424] width 21 height 10
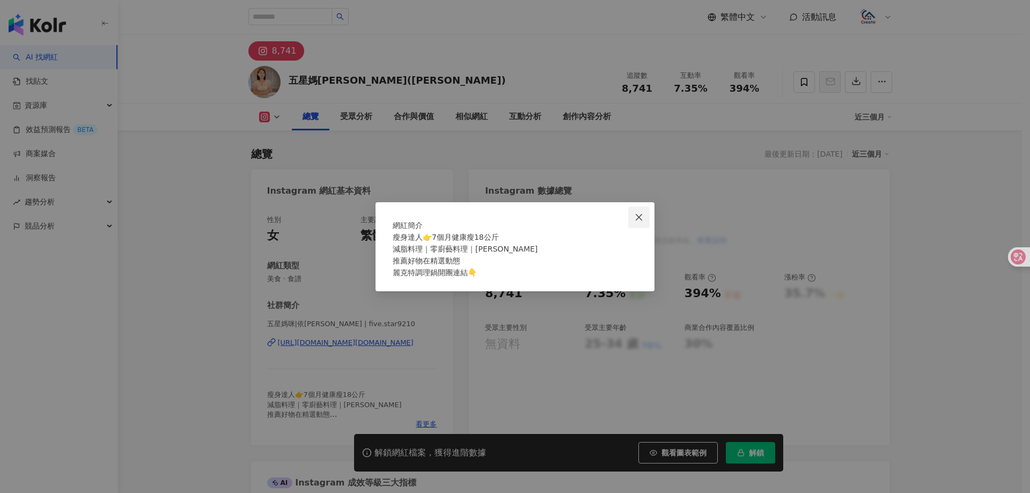
click at [635, 213] on icon "close" at bounding box center [639, 217] width 9 height 9
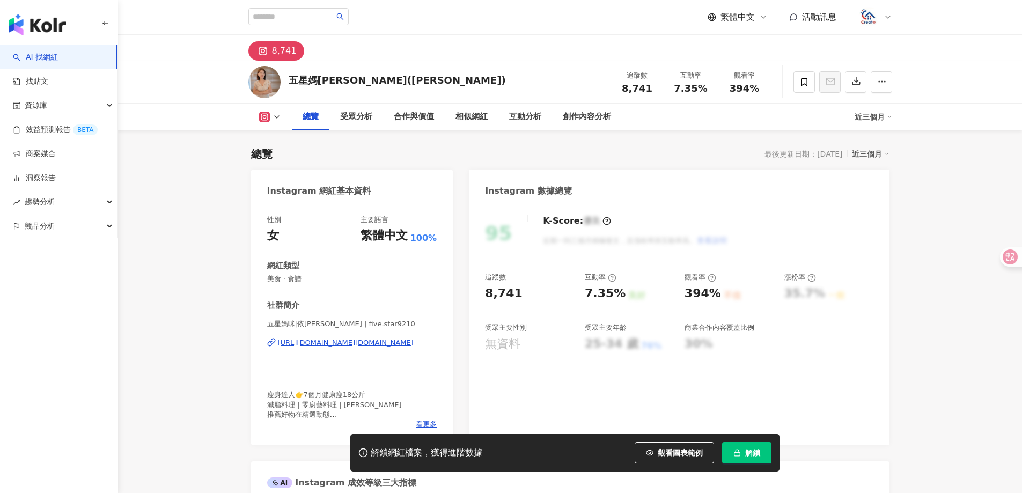
click at [384, 345] on div "https://www.instagram.com/five.star9210/" at bounding box center [346, 343] width 136 height 10
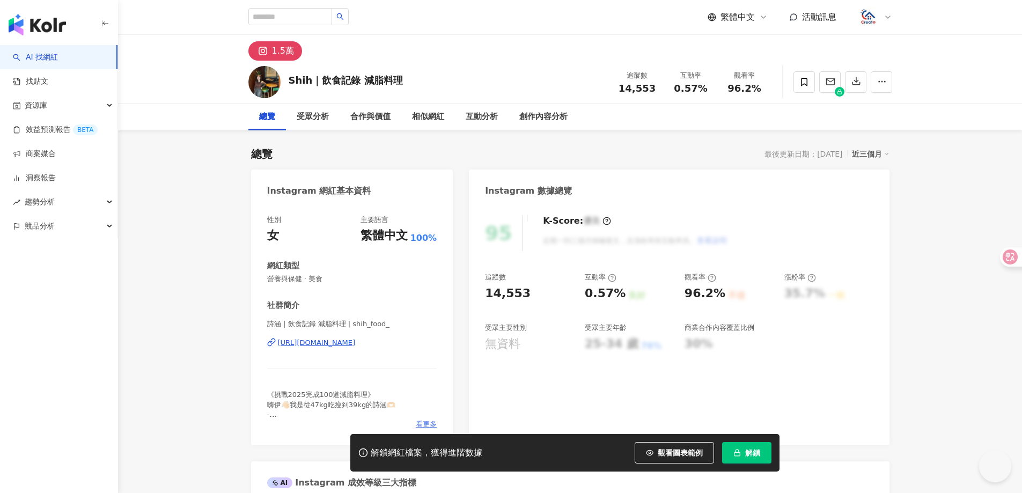
click at [423, 427] on span "看更多" at bounding box center [426, 424] width 21 height 10
click at [349, 345] on div "[URL][DOMAIN_NAME]" at bounding box center [317, 343] width 78 height 10
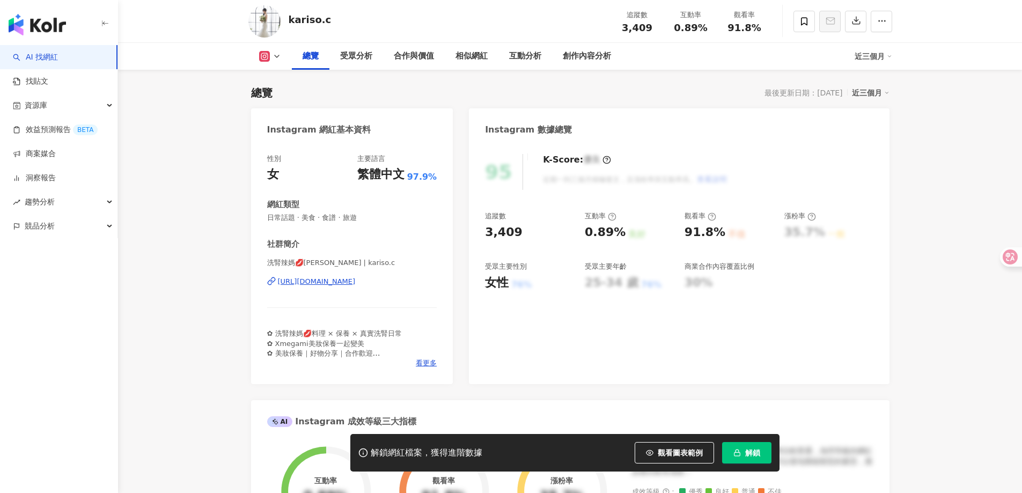
scroll to position [107, 0]
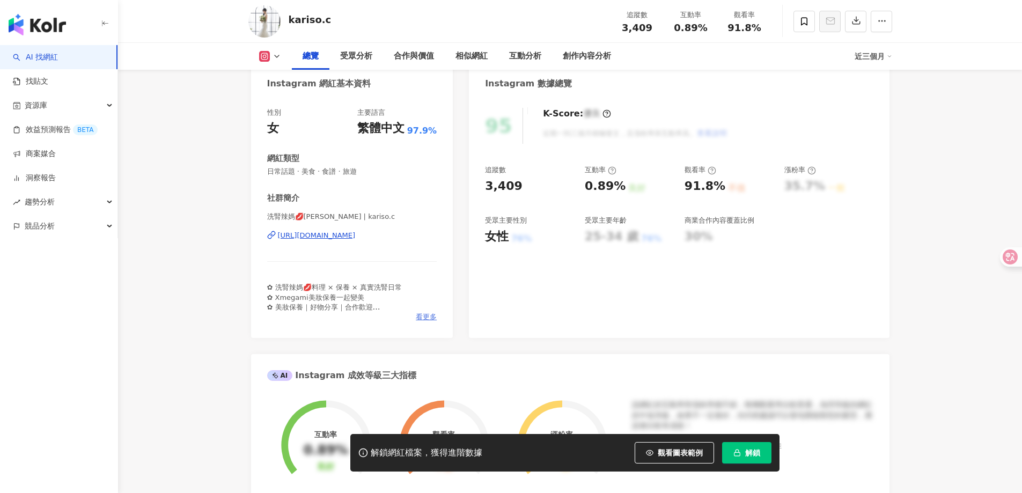
click at [427, 313] on span "看更多" at bounding box center [426, 317] width 21 height 10
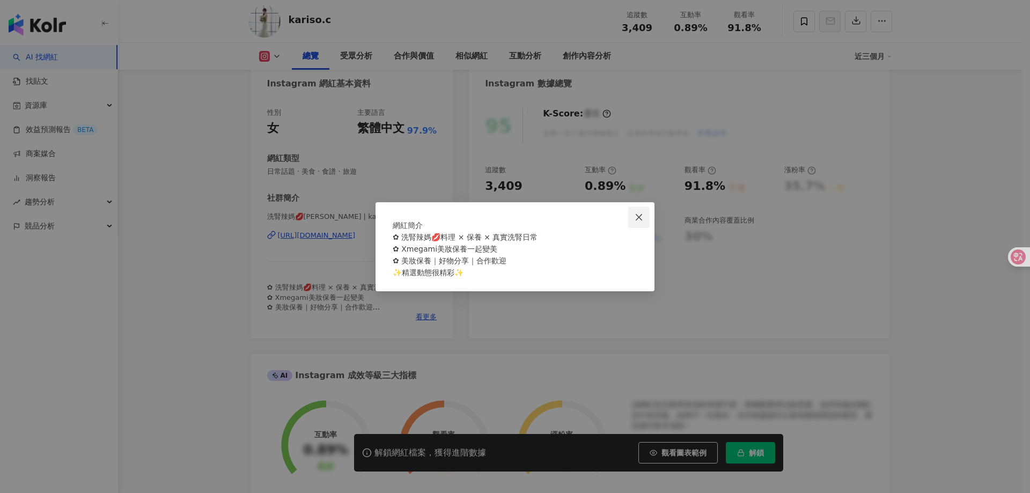
click at [646, 213] on span "Close" at bounding box center [638, 217] width 21 height 9
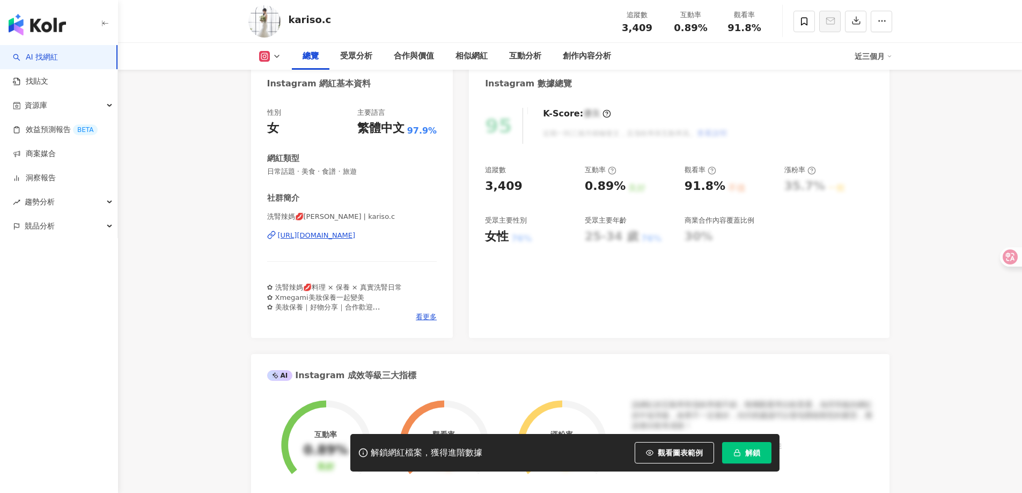
click at [356, 237] on div "[URL][DOMAIN_NAME]" at bounding box center [317, 236] width 78 height 10
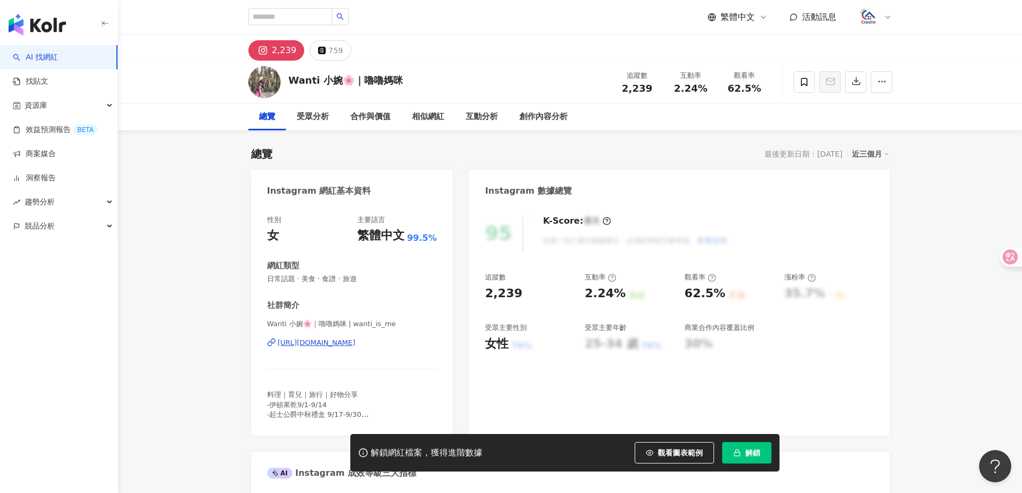
click at [335, 343] on div "[URL][DOMAIN_NAME]" at bounding box center [317, 343] width 78 height 10
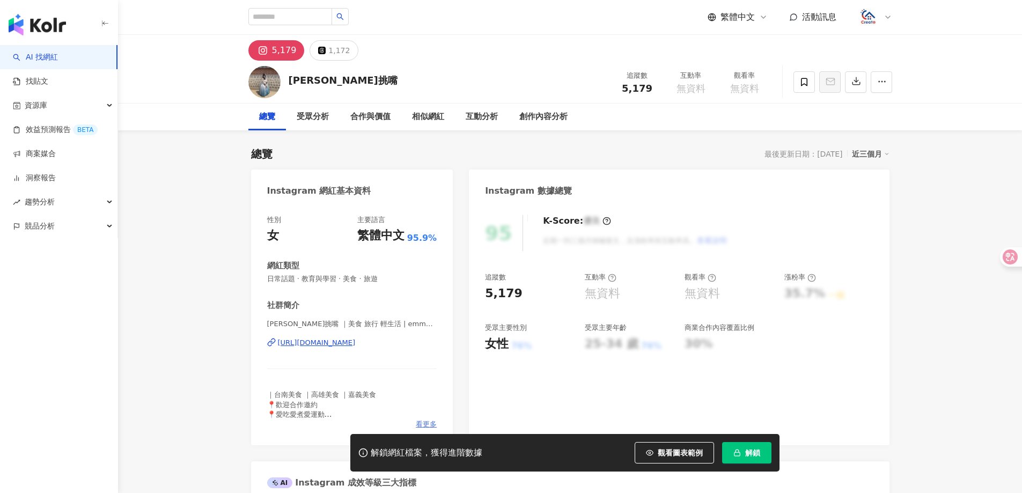
click at [424, 423] on span "看更多" at bounding box center [426, 424] width 21 height 10
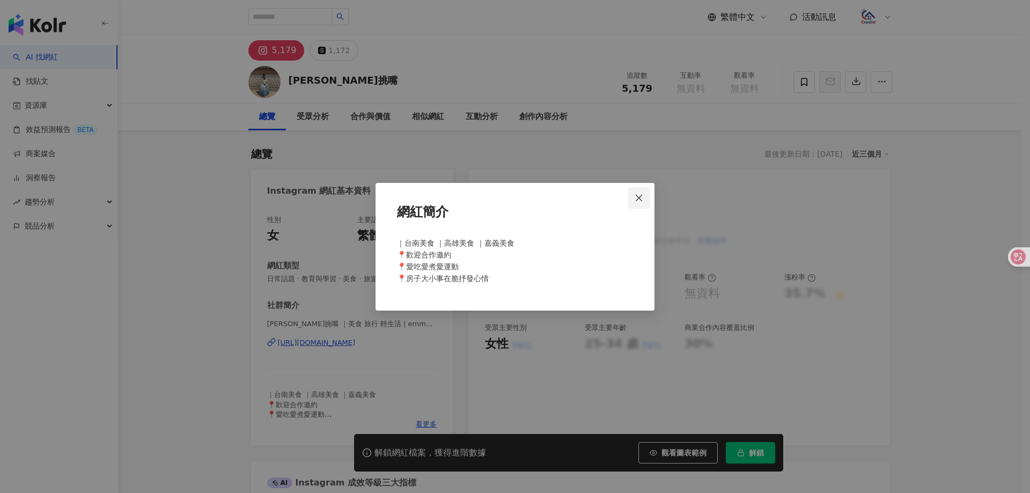
click at [636, 197] on icon "close" at bounding box center [639, 198] width 9 height 9
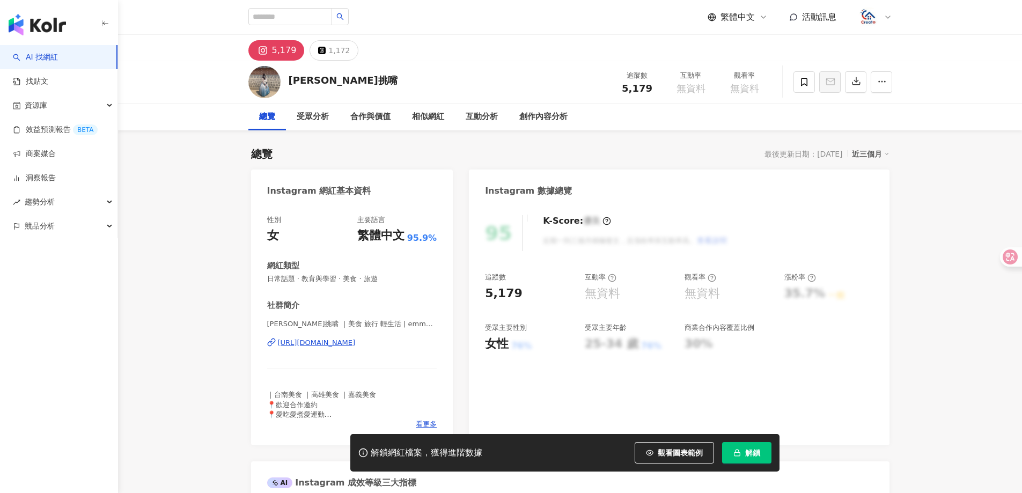
click at [356, 341] on div "https://www.instagram.com/emma820816/" at bounding box center [317, 343] width 78 height 10
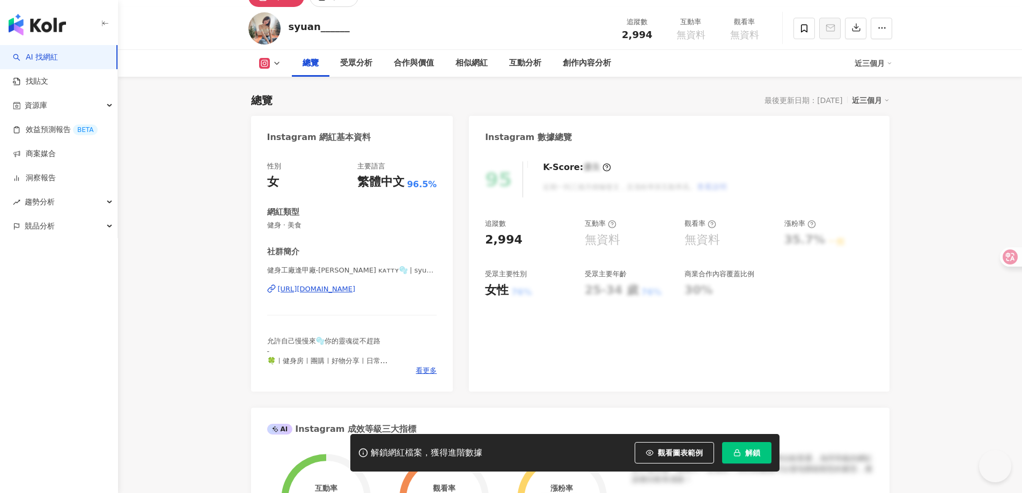
click at [419, 366] on div "允許自己慢慢來🫧你的靈魂從不趕路 - 🍀ㅣ健身房ㅣ團購ㅣ好物分享ㅣ日常 💭ㅣ台中逢甲健體顧問 @katty_s.ff 🥗ㅣ進得了廚房也上得了健身房 🔗ㅣ點選下…" at bounding box center [352, 350] width 170 height 29
click at [426, 372] on span "看更多" at bounding box center [426, 371] width 21 height 10
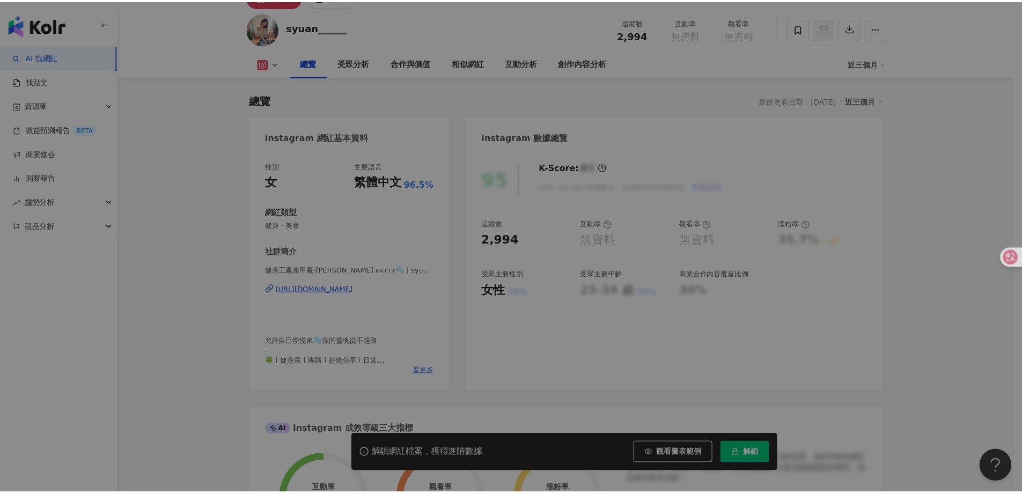
scroll to position [0, 0]
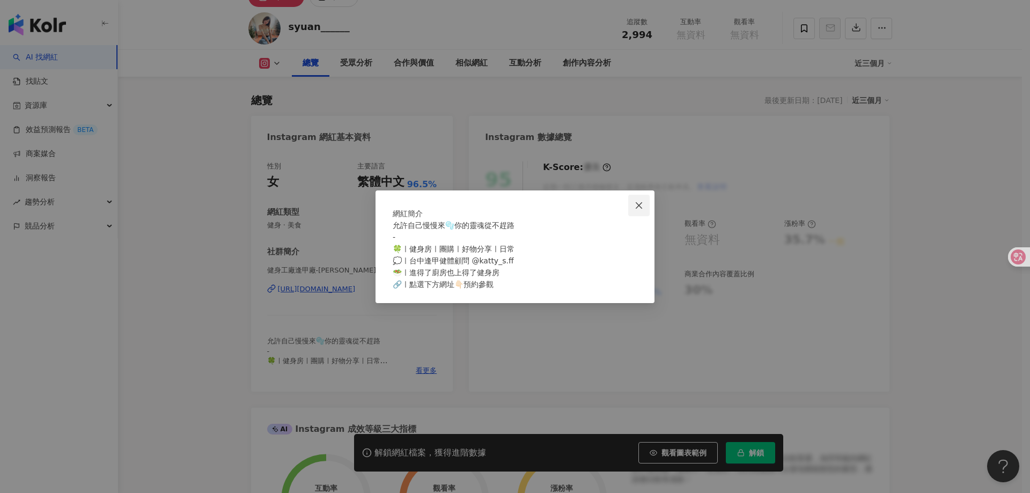
click at [639, 201] on icon "close" at bounding box center [639, 205] width 9 height 9
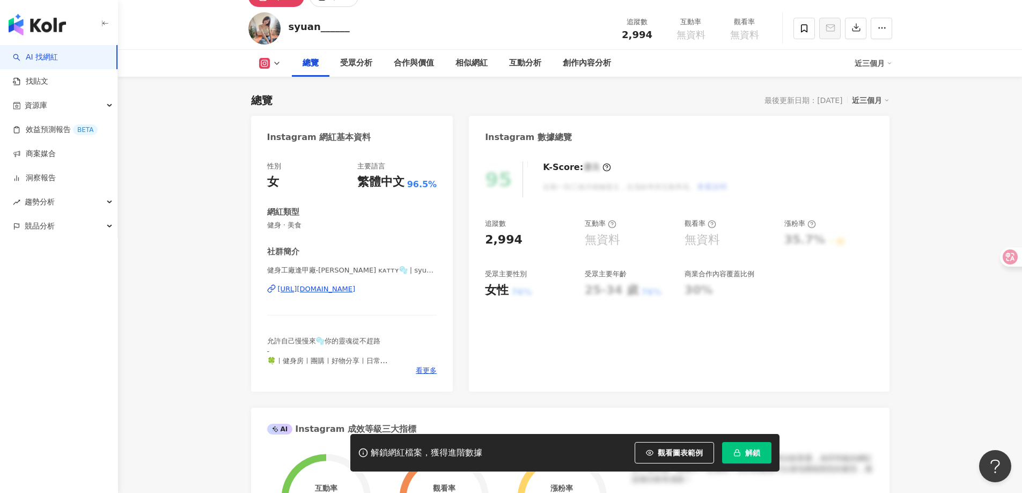
click at [343, 290] on div "https://www.instagram.com/syuan______/" at bounding box center [317, 289] width 78 height 10
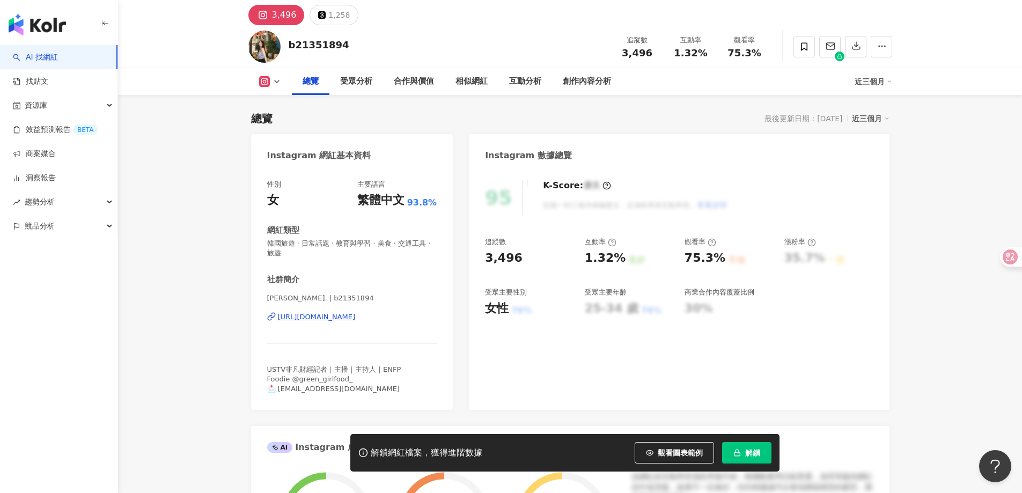
scroll to position [54, 0]
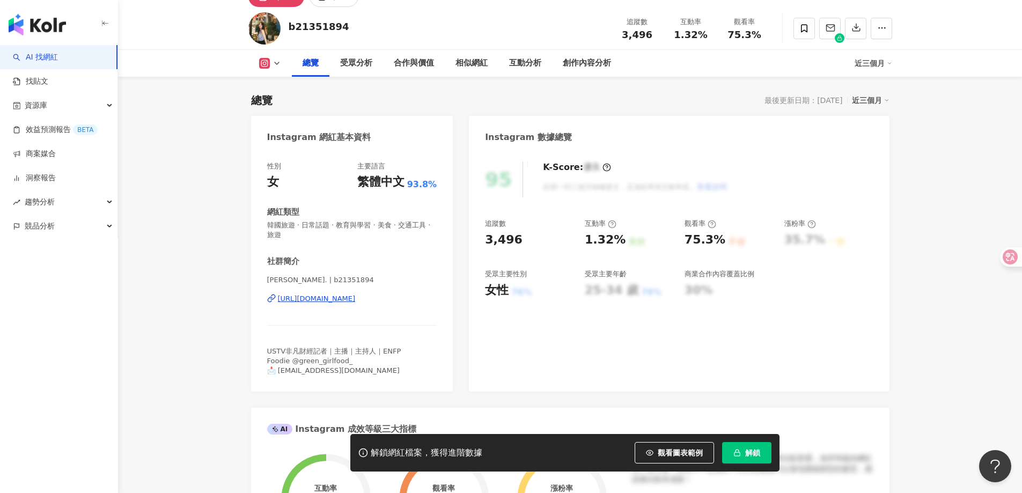
click at [321, 303] on div "https://www.instagram.com/b21351894/" at bounding box center [317, 299] width 78 height 10
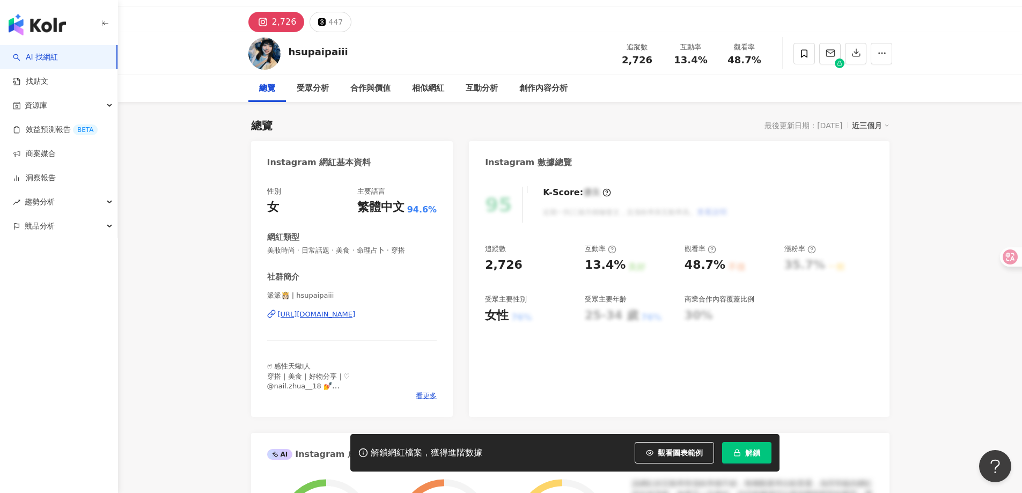
scroll to position [54, 0]
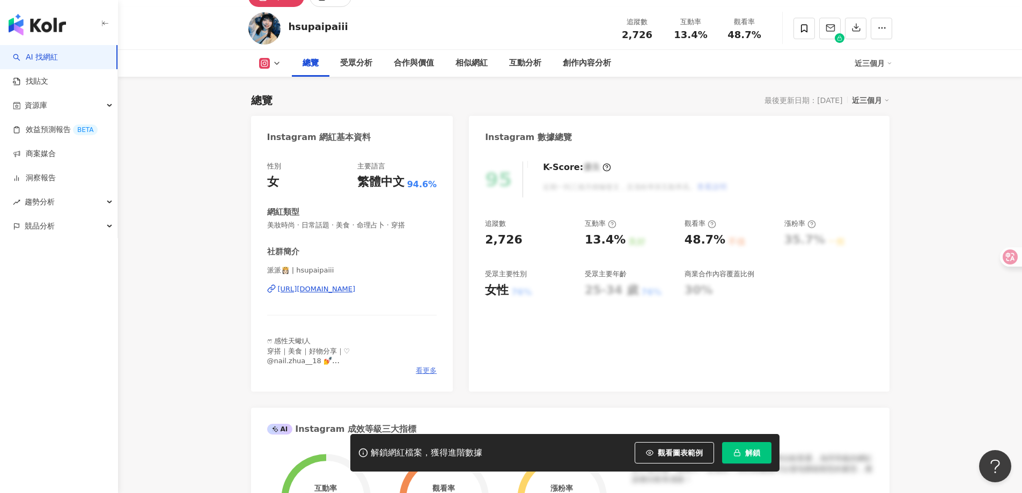
click at [427, 372] on span "看更多" at bounding box center [426, 371] width 21 height 10
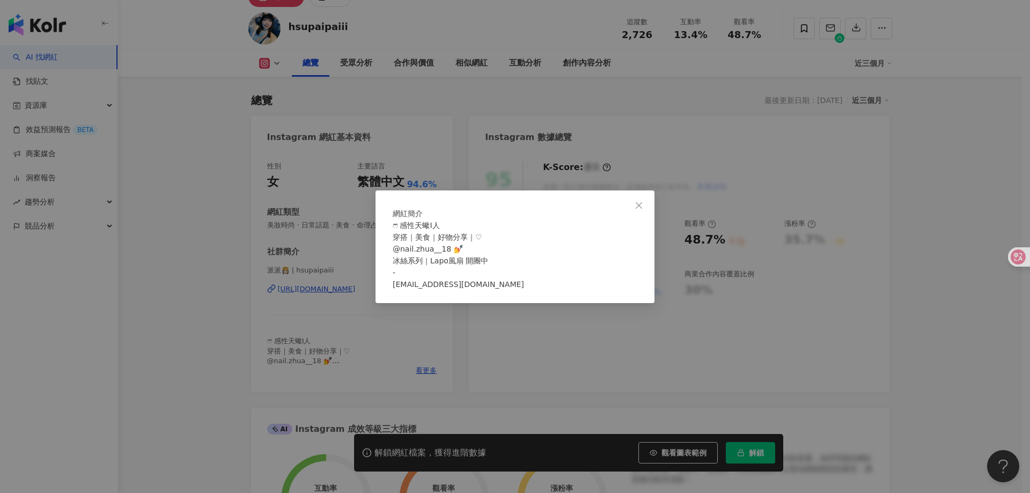
click at [372, 321] on div "網紅簡介 ෆ⃛ ‎感性天蠍I人 穿搭｜美食｜好物分享｜♡ @nail.zhua__18 💅 冰絲系列｜Lapo風扇 開團中 - 合作邀約rock227988@…" at bounding box center [515, 246] width 1030 height 493
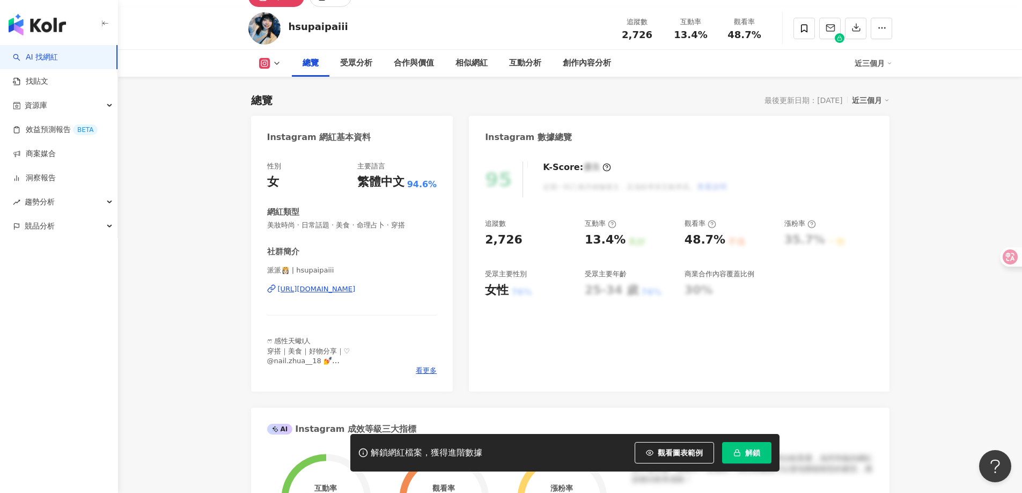
click at [322, 290] on div "https://www.instagram.com/hsupaipaiii/" at bounding box center [317, 289] width 78 height 10
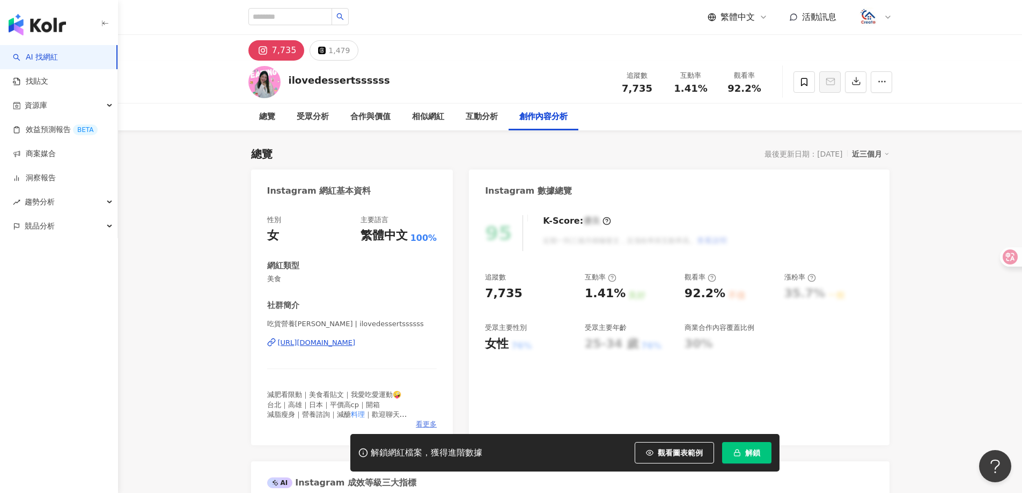
click at [424, 423] on span "看更多" at bounding box center [426, 424] width 21 height 10
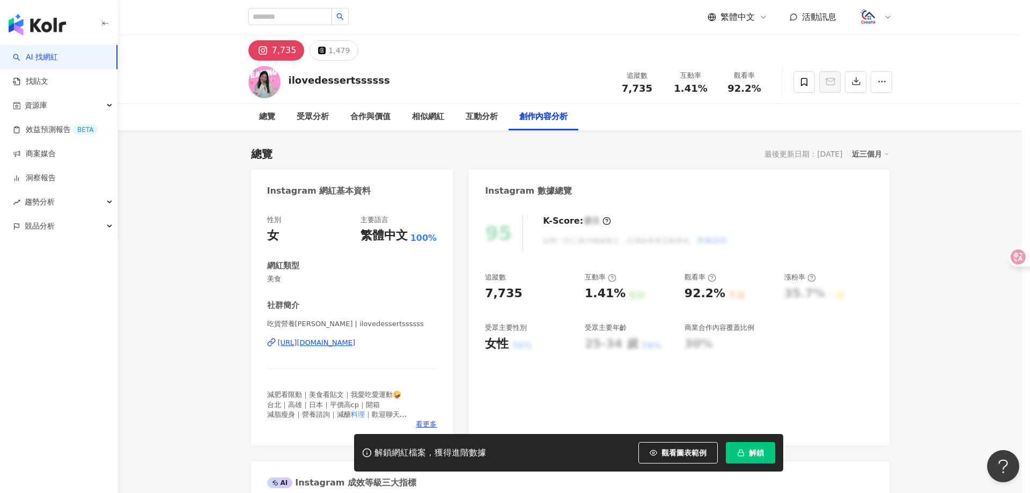
click at [427, 422] on div "網紅簡介 減肥看限動｜美食看貼文｜我愛吃愛運動🤪 台北｜高雄｜日本｜平價高cp｜開箱 減脂瘦身｜營養諮詢｜減醣 料理 ｜歡迎聊天️ ⭐相 關 合 作 邀 約 …" at bounding box center [515, 246] width 1030 height 493
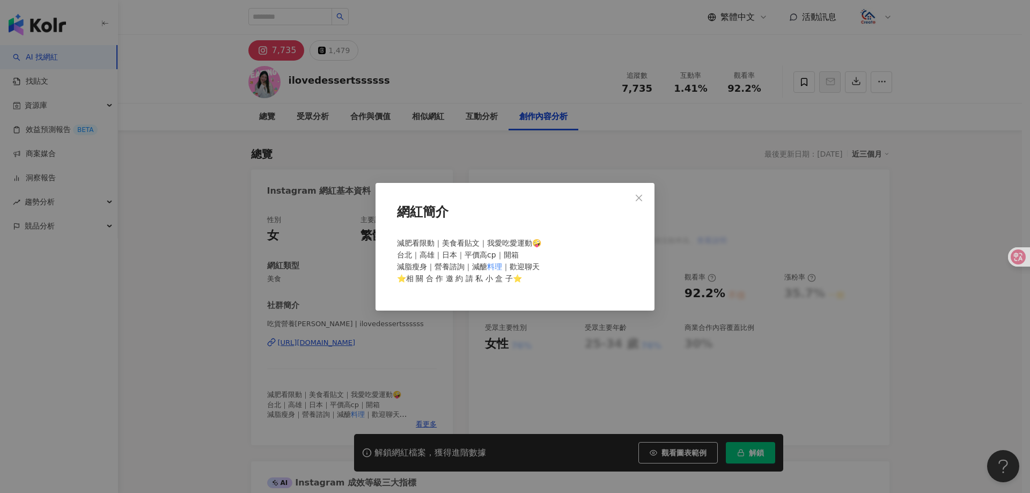
click at [643, 197] on div "網紅簡介 減肥看限動｜美食看貼文｜我愛吃愛運動🤪 台北｜高雄｜日本｜平價高cp｜開箱 減脂瘦身｜營養諮詢｜減醣 料理 ｜歡迎聊天️ ⭐相 關 合 作 邀 約 …" at bounding box center [515, 246] width 1030 height 493
click at [637, 196] on div "網紅簡介 減肥看限動｜美食看貼文｜我愛吃愛運動🤪 台北｜高雄｜日本｜平價高cp｜開箱 減脂瘦身｜營養諮詢｜減醣 料理 ｜歡迎聊天️ ⭐相 關 合 作 邀 約 …" at bounding box center [515, 246] width 1030 height 493
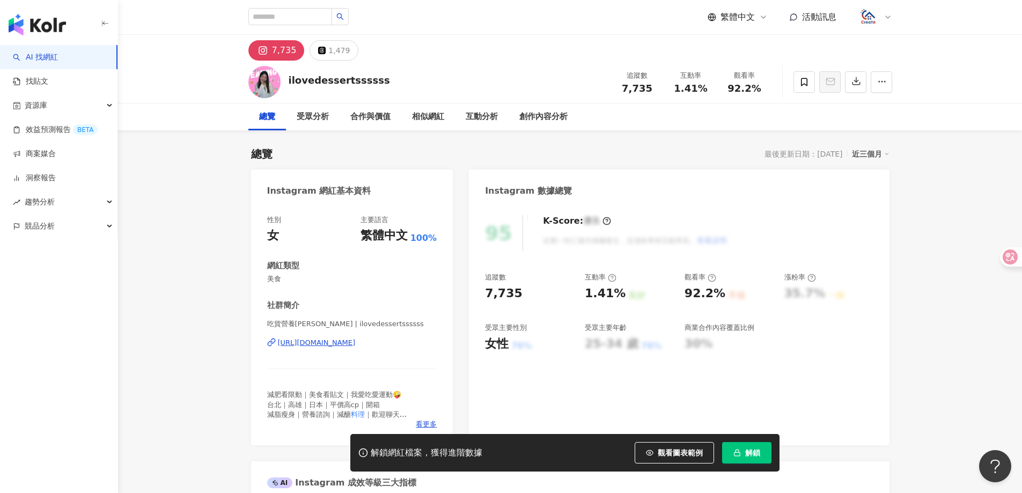
click at [335, 341] on div "https://www.instagram.com/ilovedessertssssss/" at bounding box center [317, 343] width 78 height 10
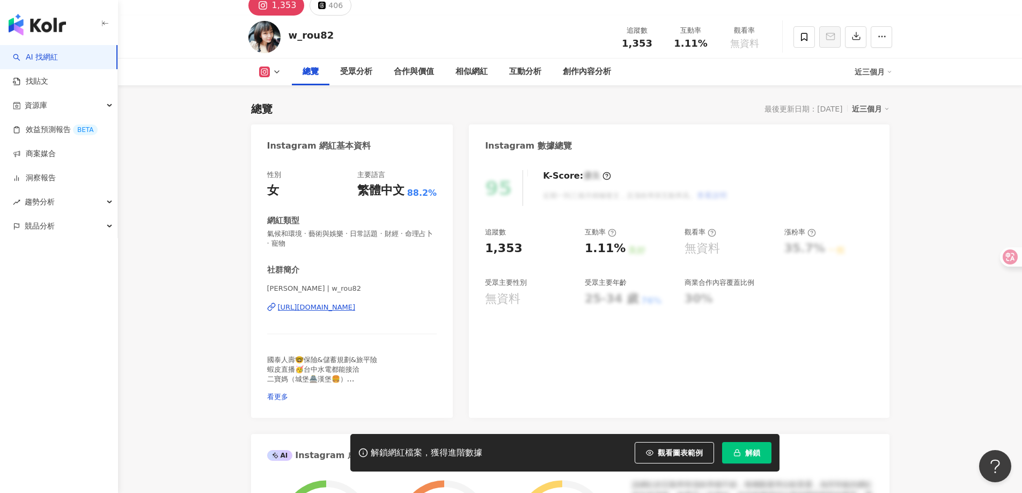
scroll to position [107, 0]
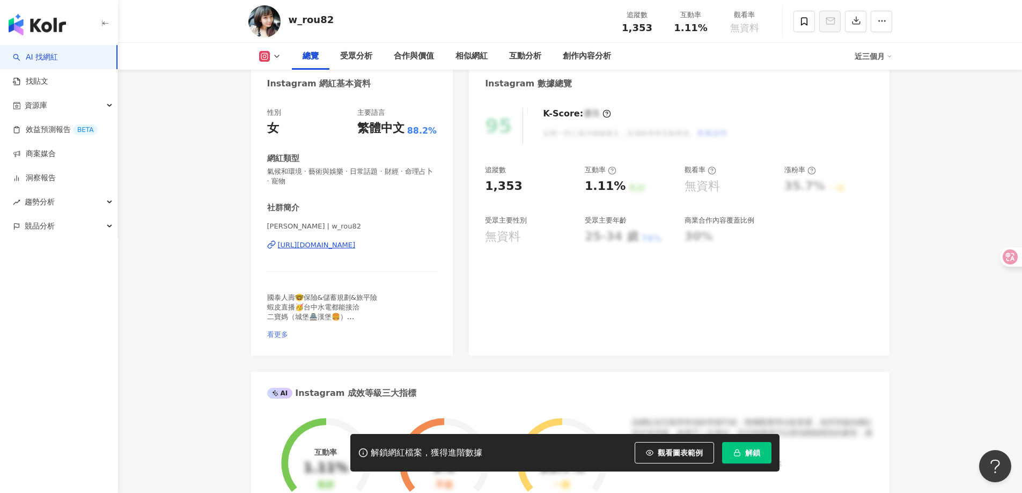
click at [288, 330] on span "看更多" at bounding box center [277, 334] width 21 height 8
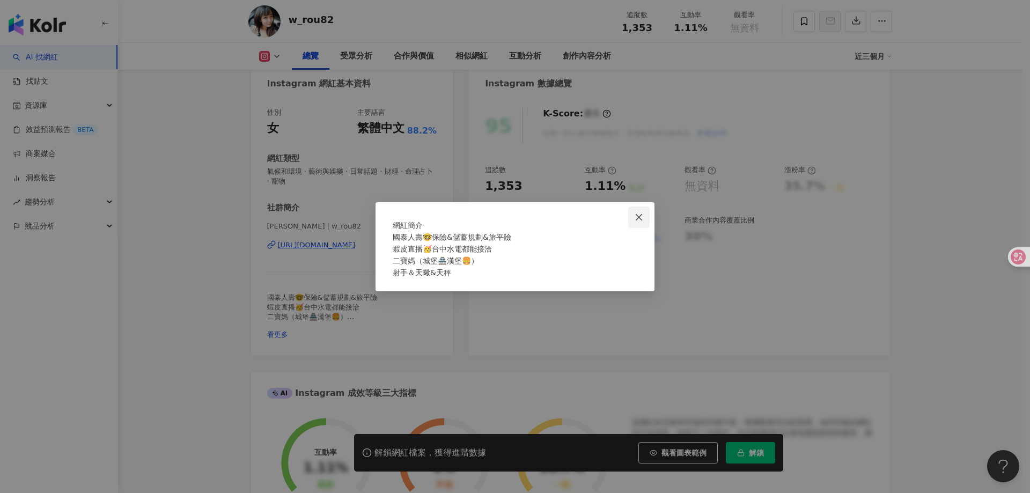
click at [640, 213] on icon "close" at bounding box center [639, 217] width 9 height 9
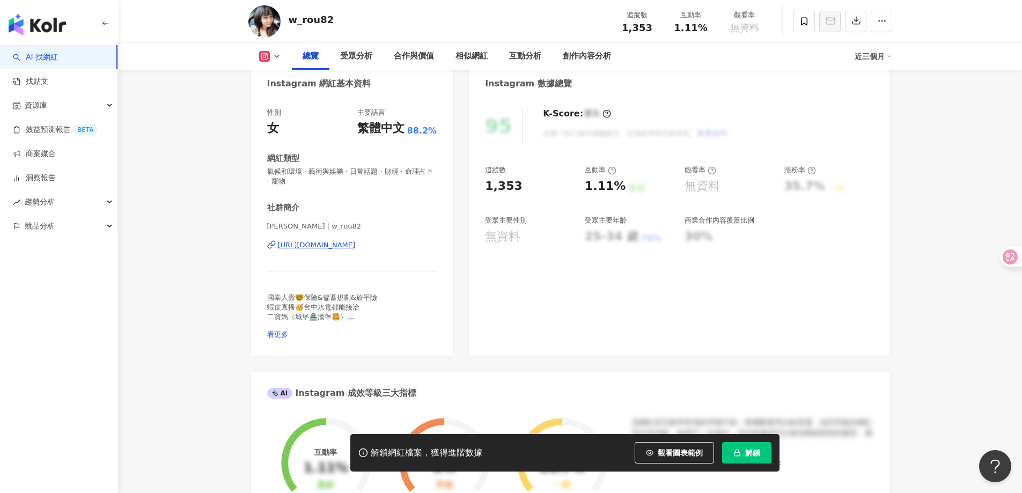
click at [356, 249] on div "[URL][DOMAIN_NAME]" at bounding box center [317, 245] width 78 height 10
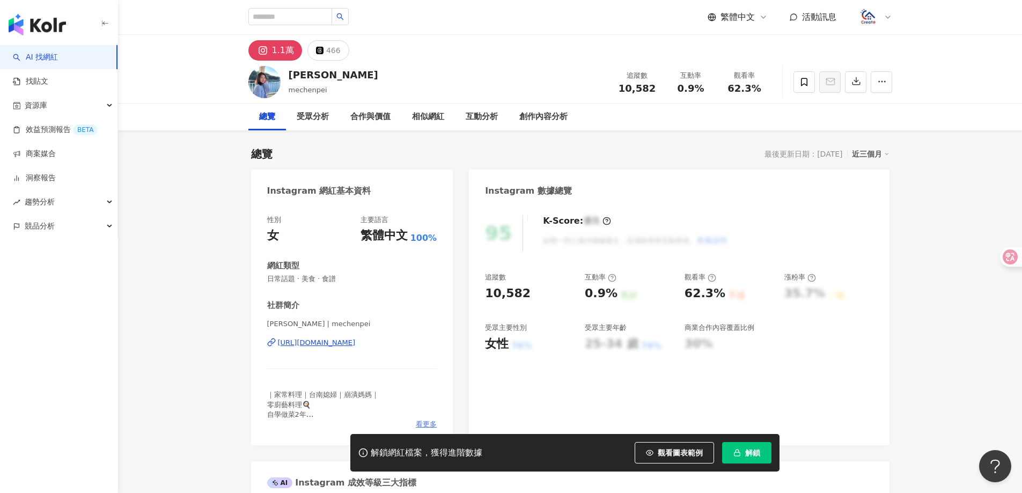
click at [425, 425] on span "看更多" at bounding box center [426, 424] width 21 height 10
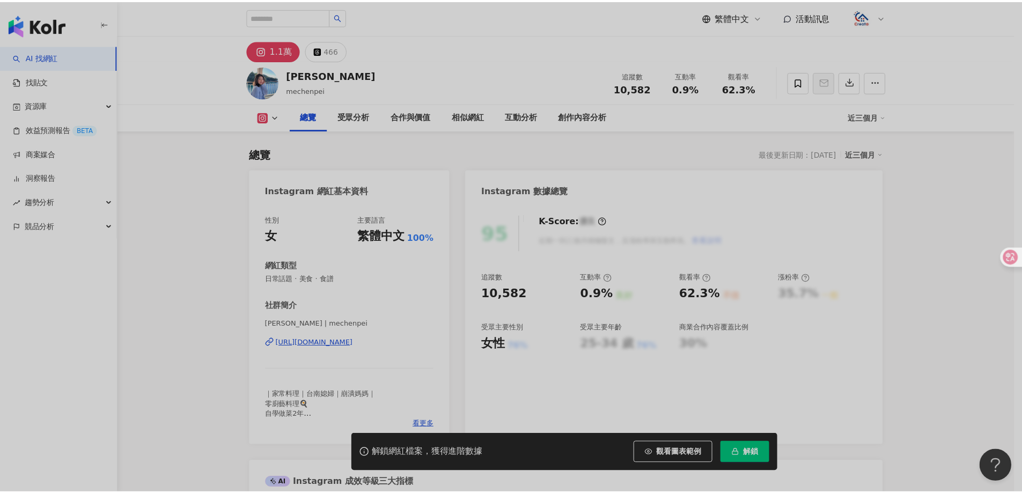
scroll to position [107, 0]
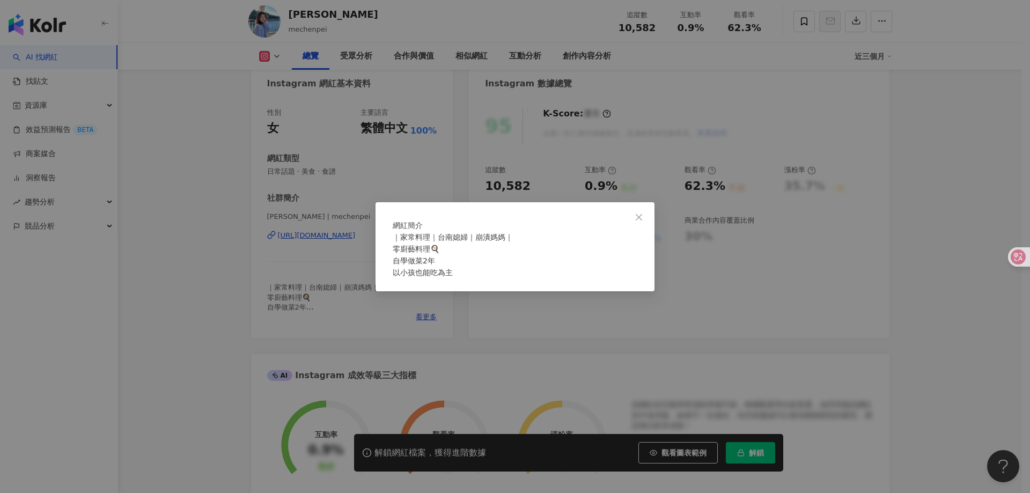
click at [341, 234] on div "網紅簡介 ｜家常料理｜台南媳婦｜崩潰媽媽｜ 零廚藝料理🍳 自學做菜2年 以小孩也能吃為主" at bounding box center [515, 246] width 1030 height 493
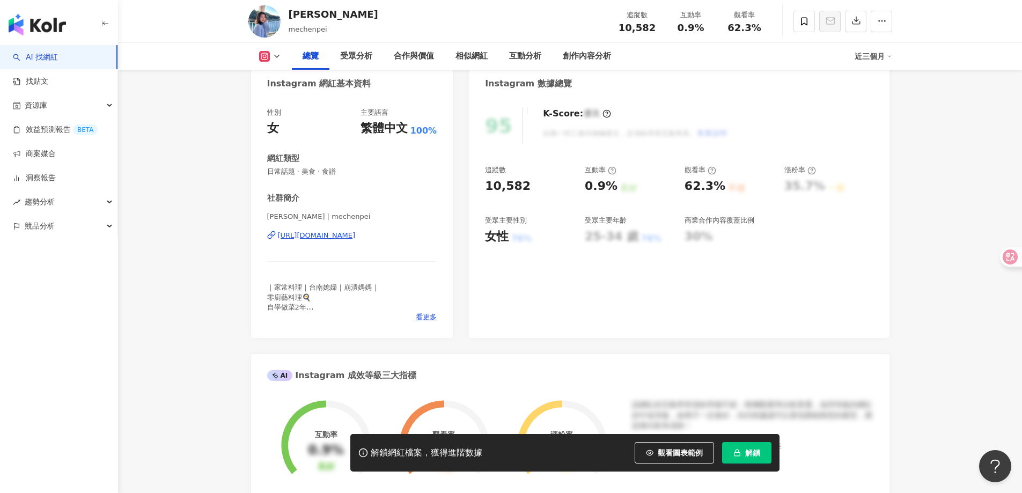
click at [356, 239] on div "[URL][DOMAIN_NAME]" at bounding box center [317, 236] width 78 height 10
